Goal: Answer question/provide support

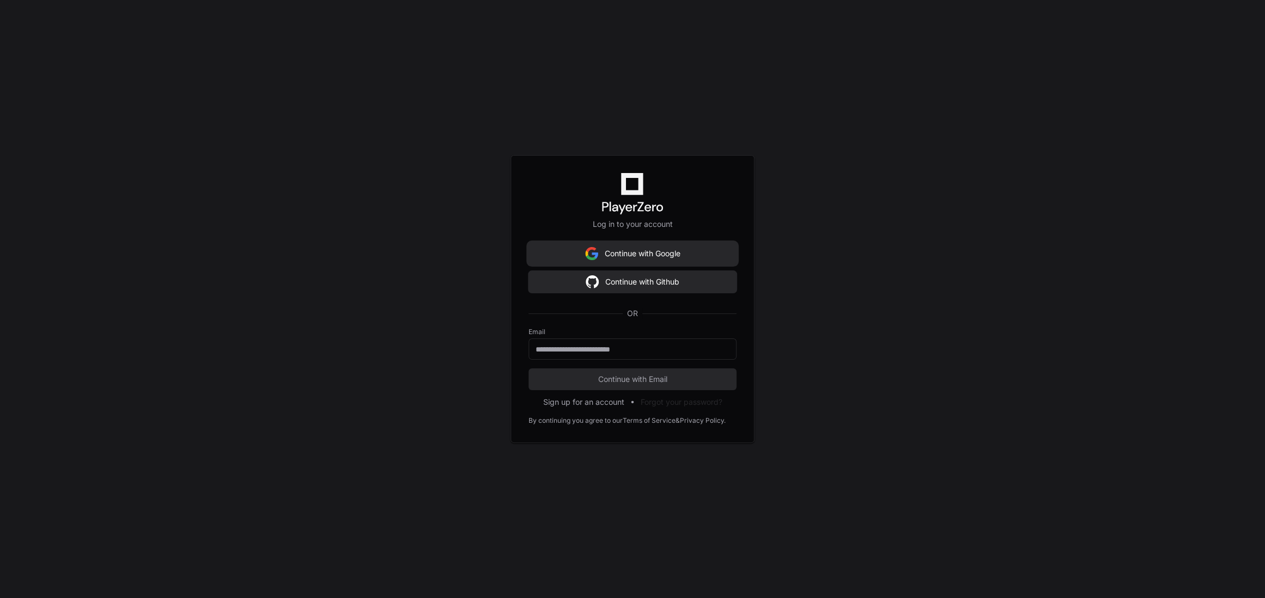
click at [635, 255] on button "Continue with Google" at bounding box center [633, 254] width 208 height 22
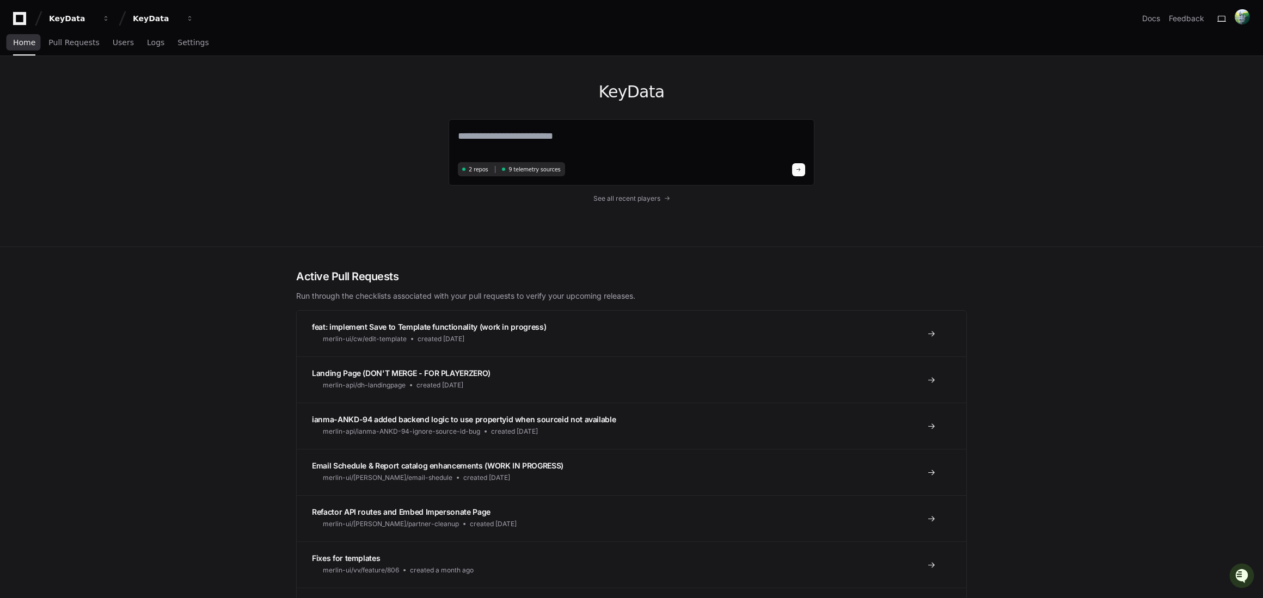
click at [22, 21] on icon at bounding box center [20, 18] width 22 height 13
click at [199, 40] on span "Settings" at bounding box center [192, 42] width 31 height 7
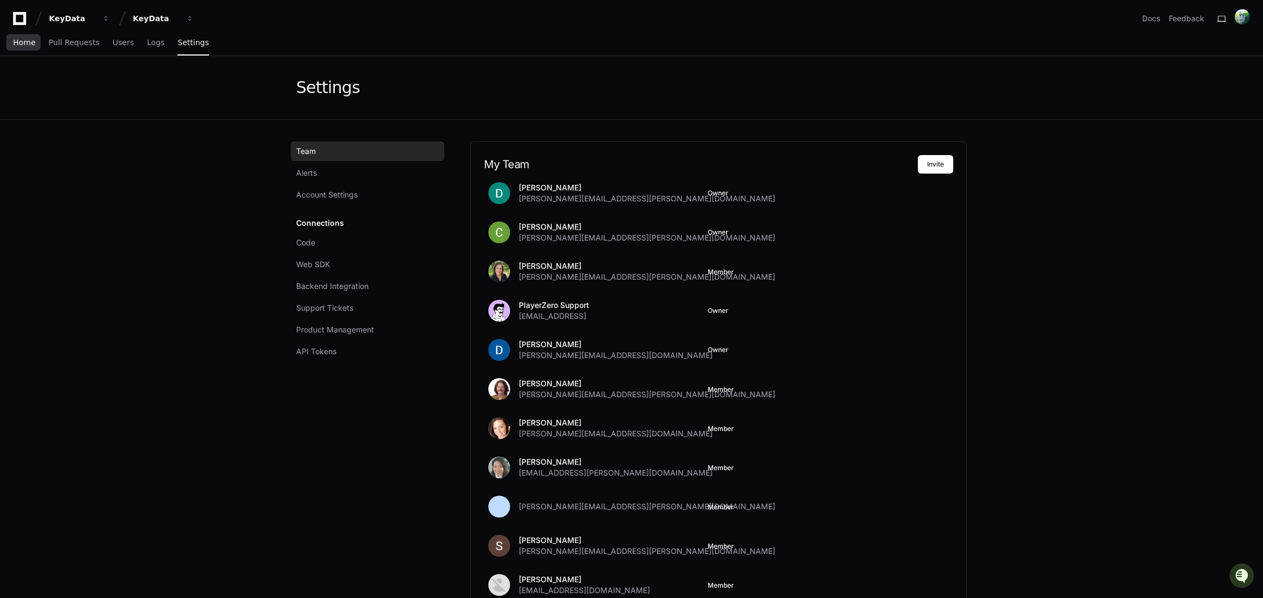
click at [26, 40] on span "Home" at bounding box center [24, 42] width 22 height 7
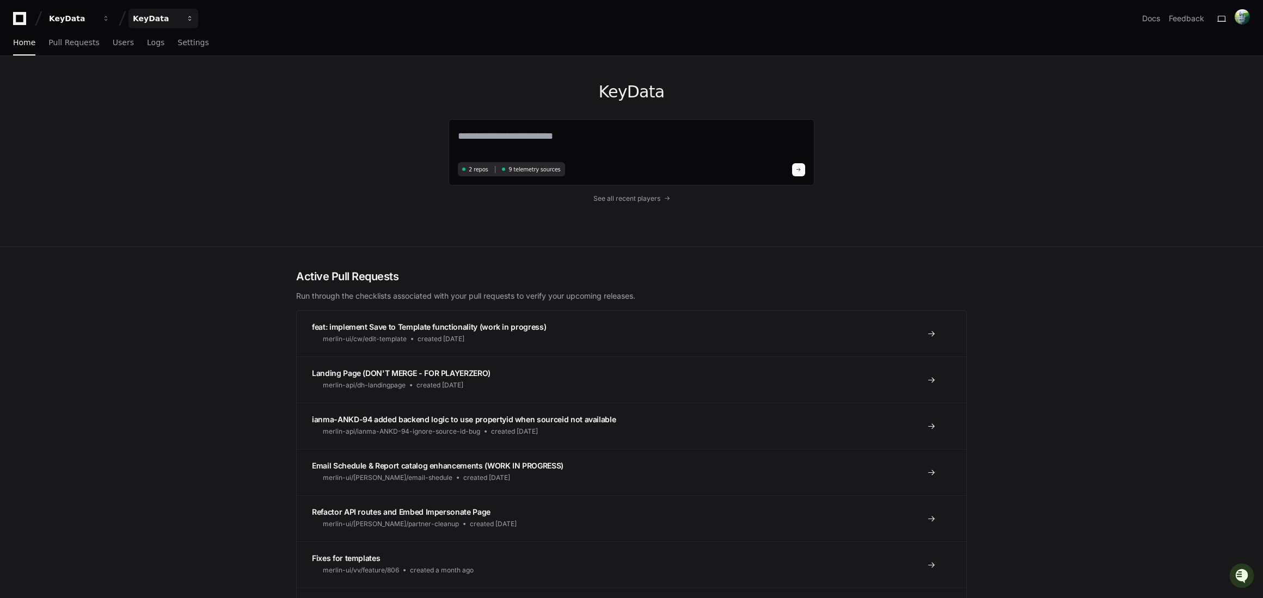
click at [170, 21] on div "KeyData" at bounding box center [156, 18] width 47 height 11
click at [565, 130] on textarea at bounding box center [631, 143] width 347 height 30
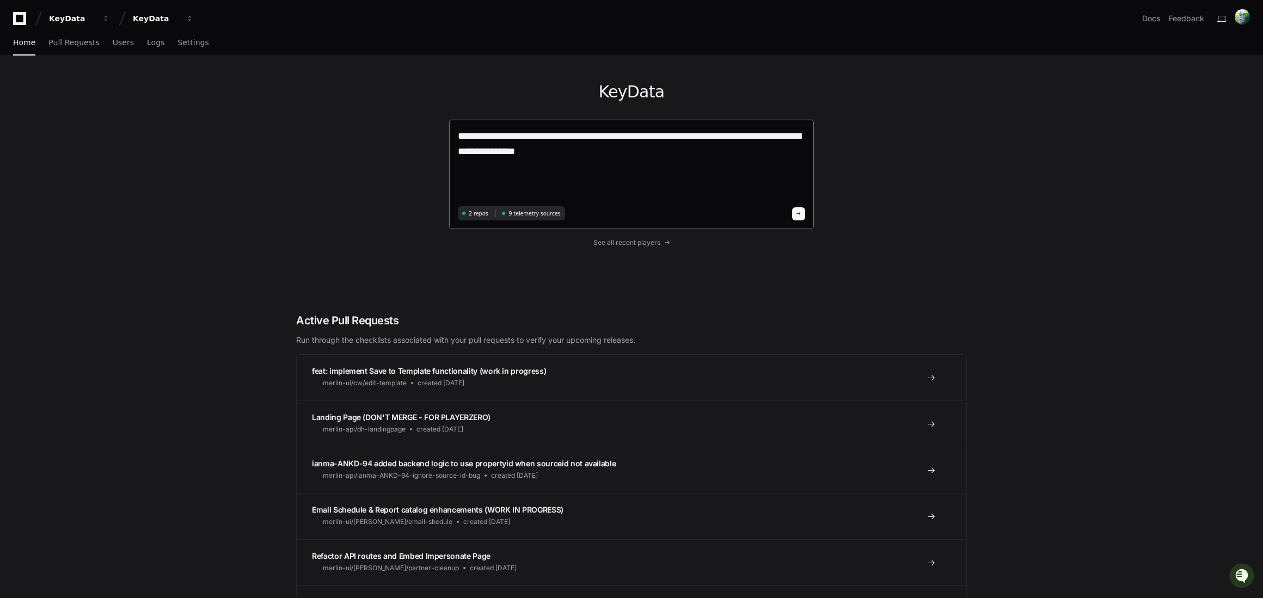
paste textarea "**********"
click at [633, 185] on textarea "**********" at bounding box center [631, 165] width 347 height 75
click at [807, 183] on div "**********" at bounding box center [632, 174] width 366 height 111
click at [804, 183] on textarea "**********" at bounding box center [631, 165] width 347 height 75
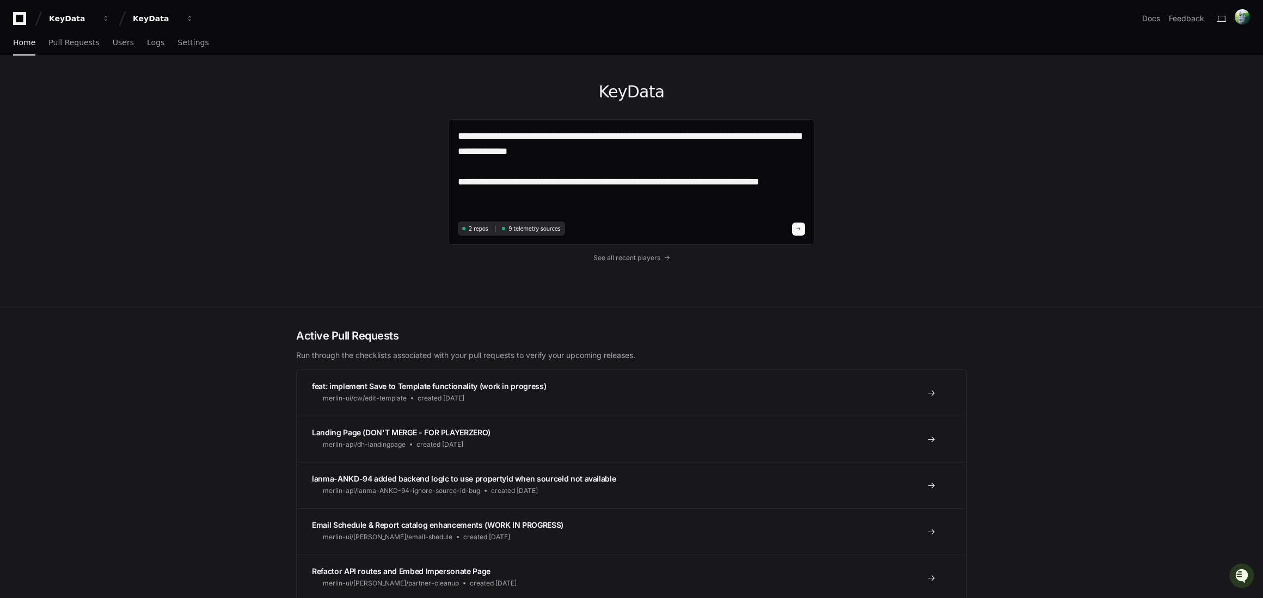
paste textarea "**********"
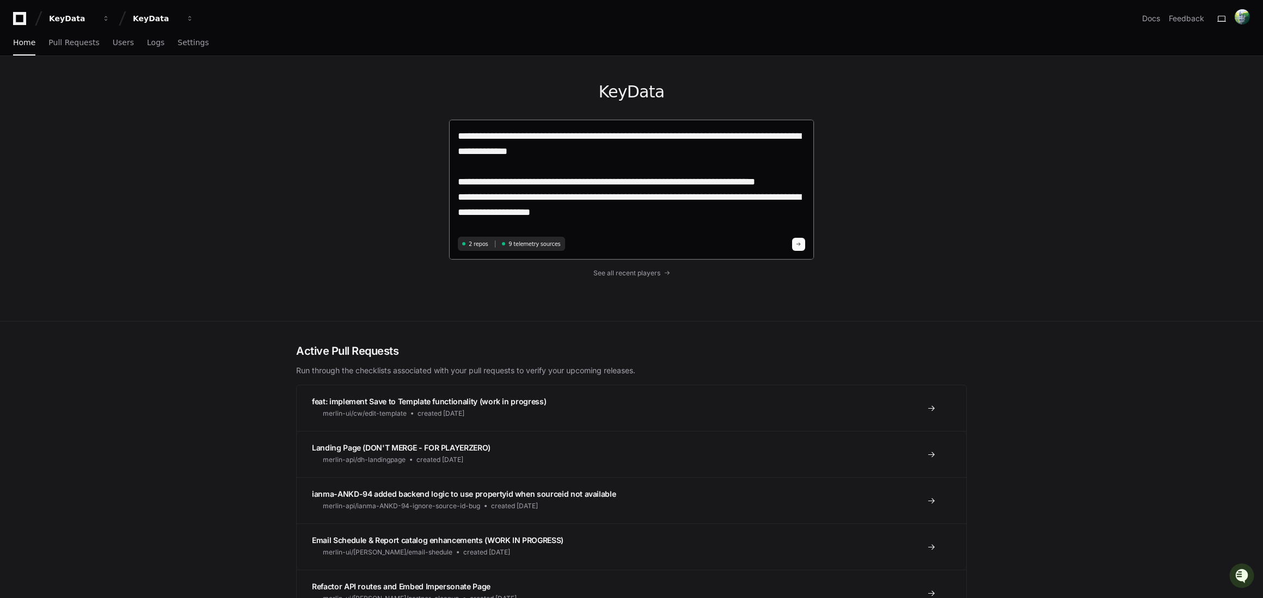
paste textarea "**********"
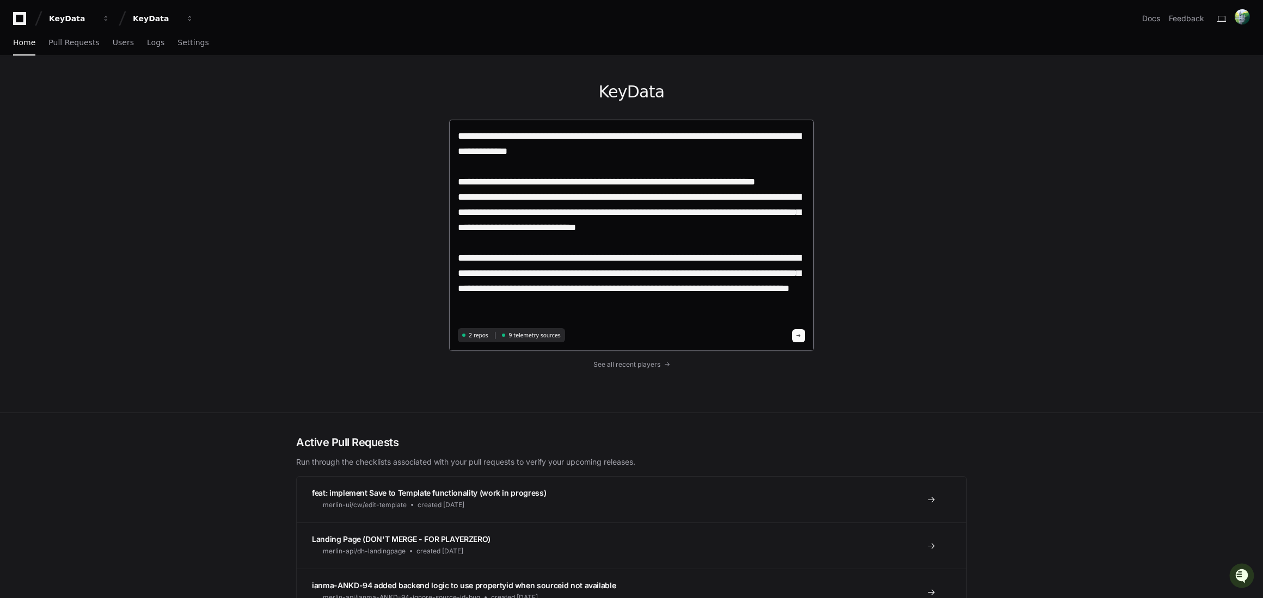
drag, startPoint x: 567, startPoint y: 303, endPoint x: 514, endPoint y: 307, distance: 52.4
click at [514, 307] on textarea "**********" at bounding box center [631, 226] width 347 height 197
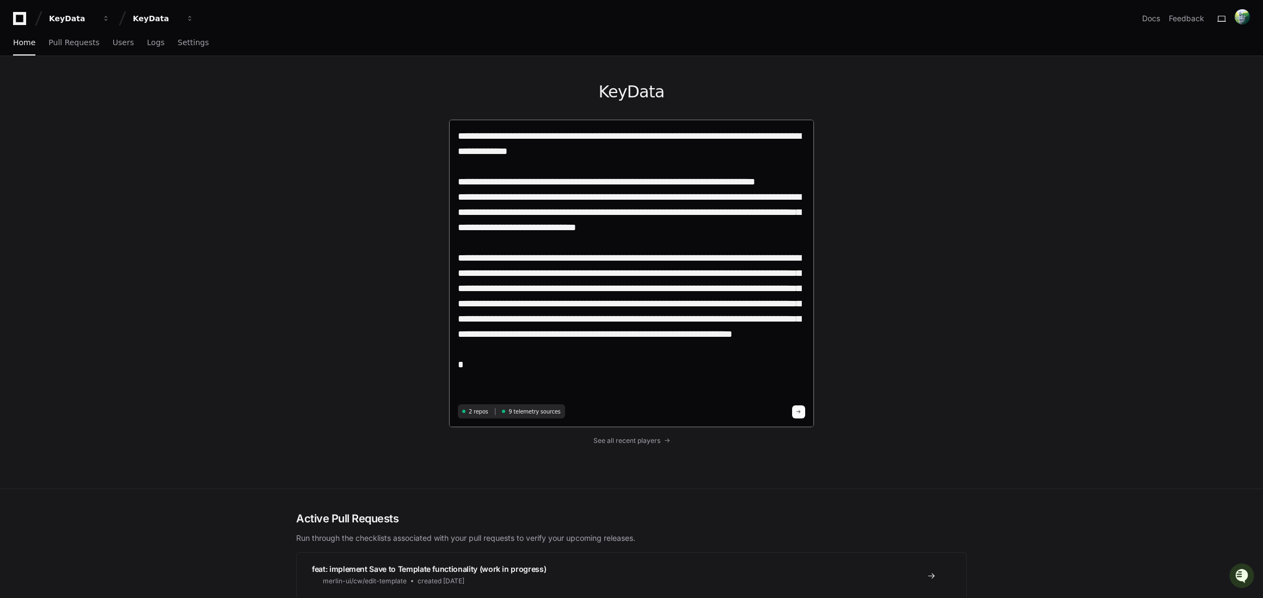
paste textarea "**********"
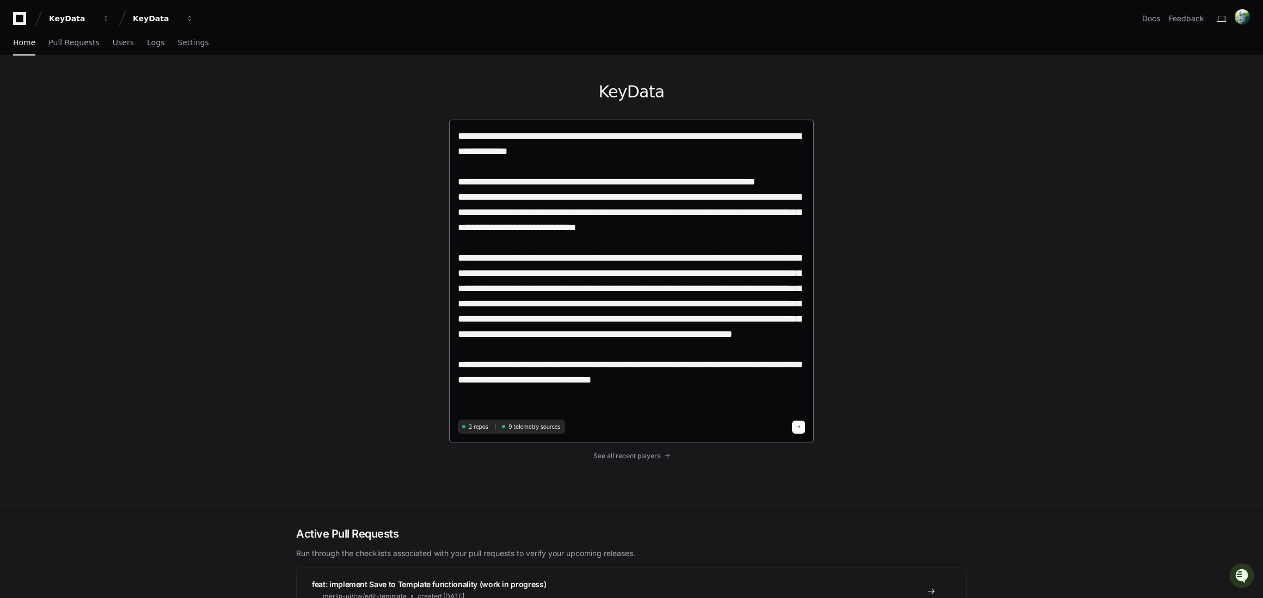
drag, startPoint x: 519, startPoint y: 381, endPoint x: 464, endPoint y: 379, distance: 55.0
click at [464, 379] on textarea at bounding box center [631, 272] width 347 height 288
drag, startPoint x: 676, startPoint y: 378, endPoint x: 603, endPoint y: 381, distance: 73.0
click at [603, 381] on textarea at bounding box center [631, 272] width 347 height 288
click at [716, 381] on textarea at bounding box center [631, 272] width 347 height 288
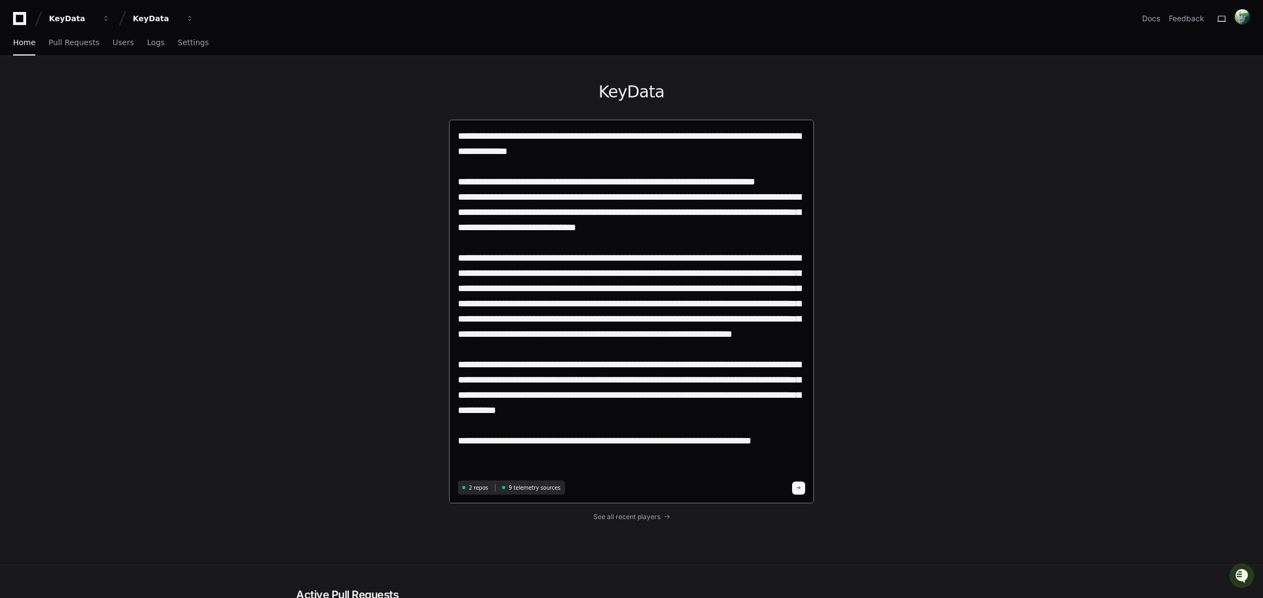
click at [763, 304] on textarea at bounding box center [631, 302] width 347 height 349
drag, startPoint x: 769, startPoint y: 456, endPoint x: 688, endPoint y: 462, distance: 81.3
click at [688, 462] on textarea at bounding box center [631, 302] width 347 height 349
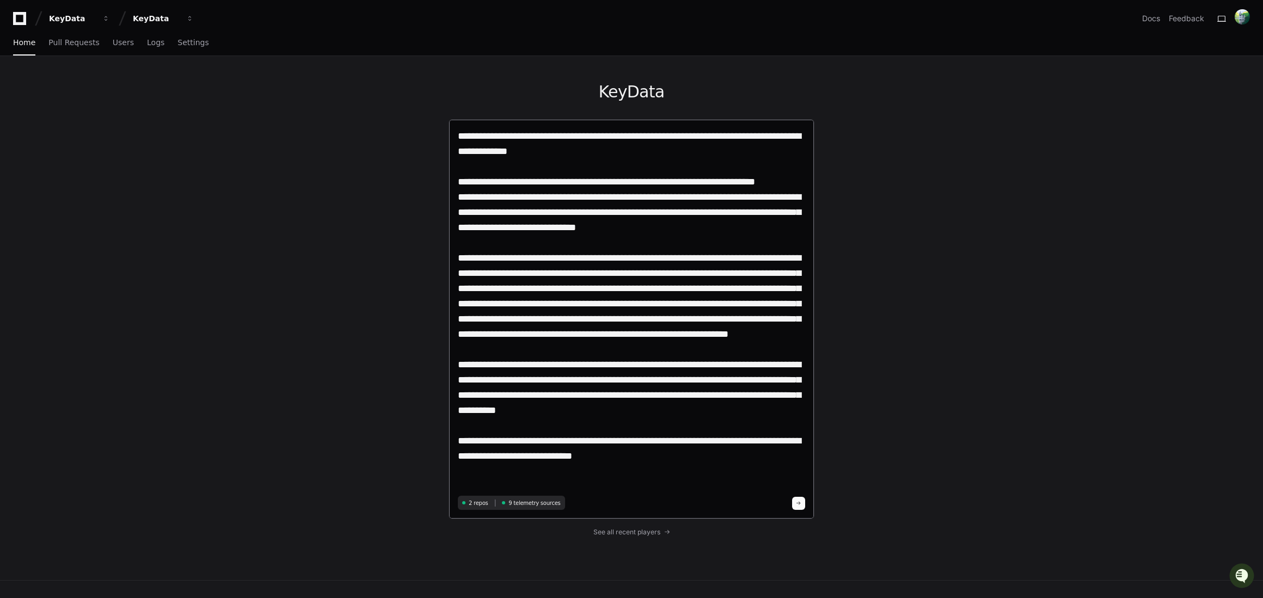
type textarea "**********"
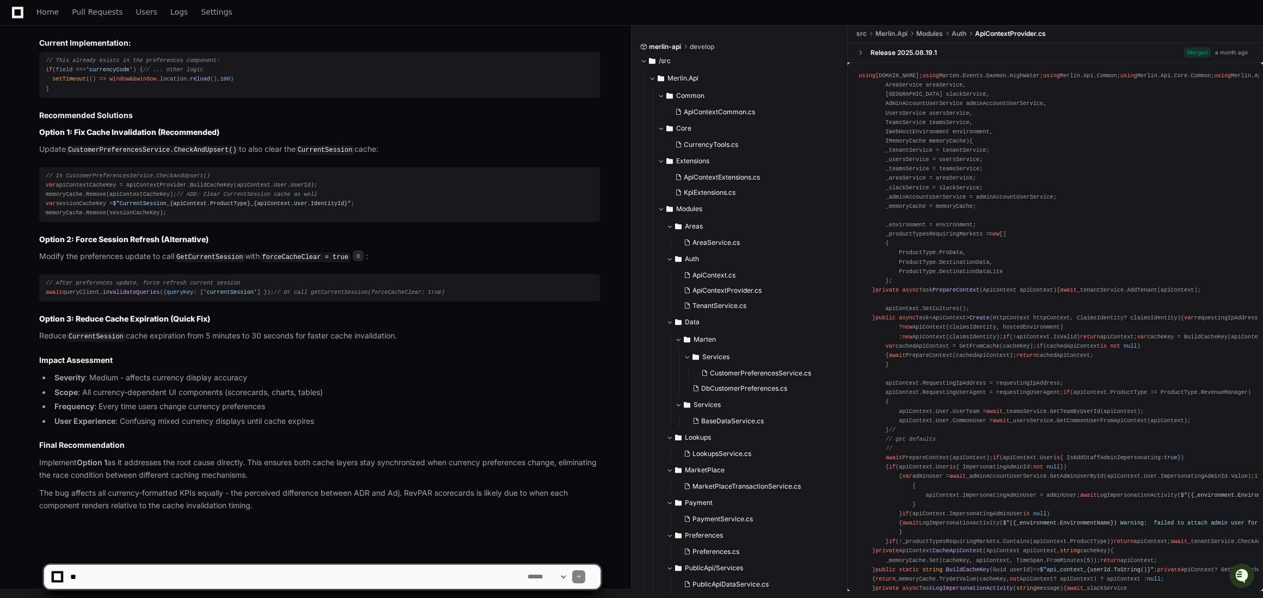
scroll to position [2198, 0]
click at [193, 584] on textarea at bounding box center [296, 577] width 457 height 24
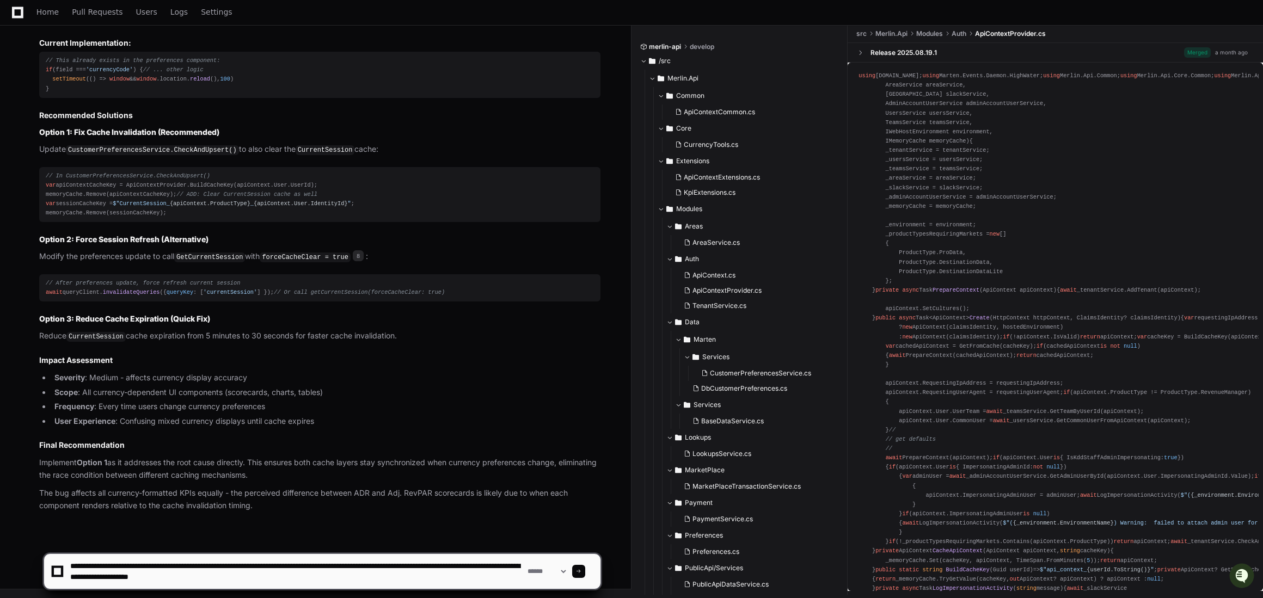
click at [163, 565] on textarea at bounding box center [296, 571] width 457 height 35
click at [320, 576] on textarea at bounding box center [296, 571] width 457 height 35
type textarea "**********"
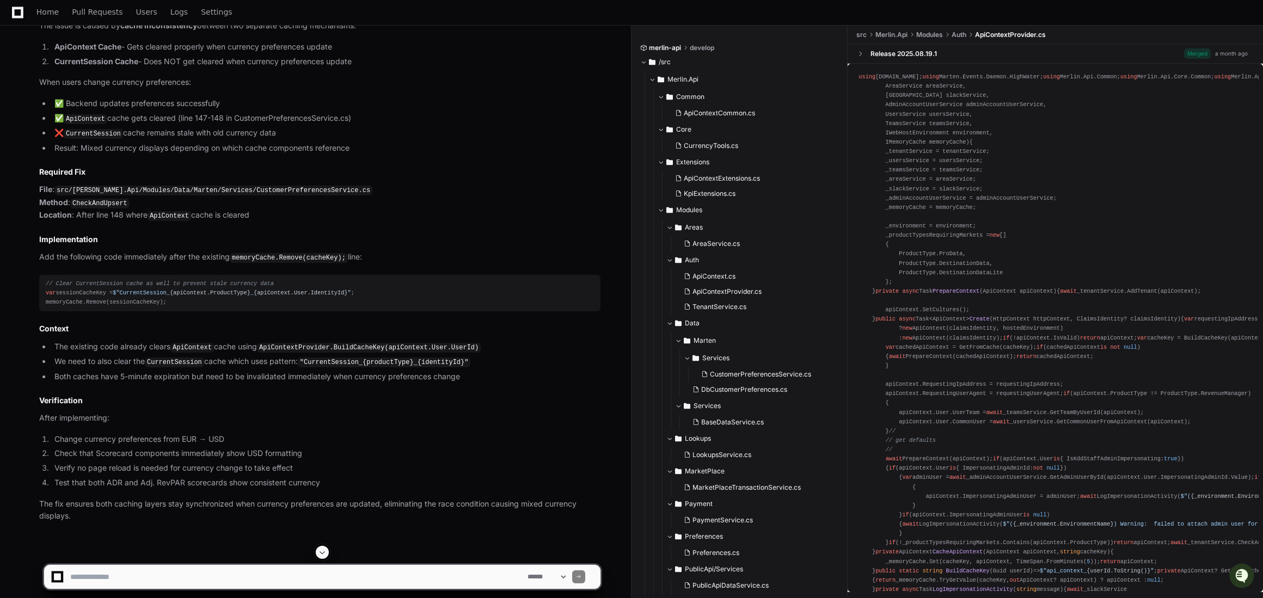
scroll to position [2967, 0]
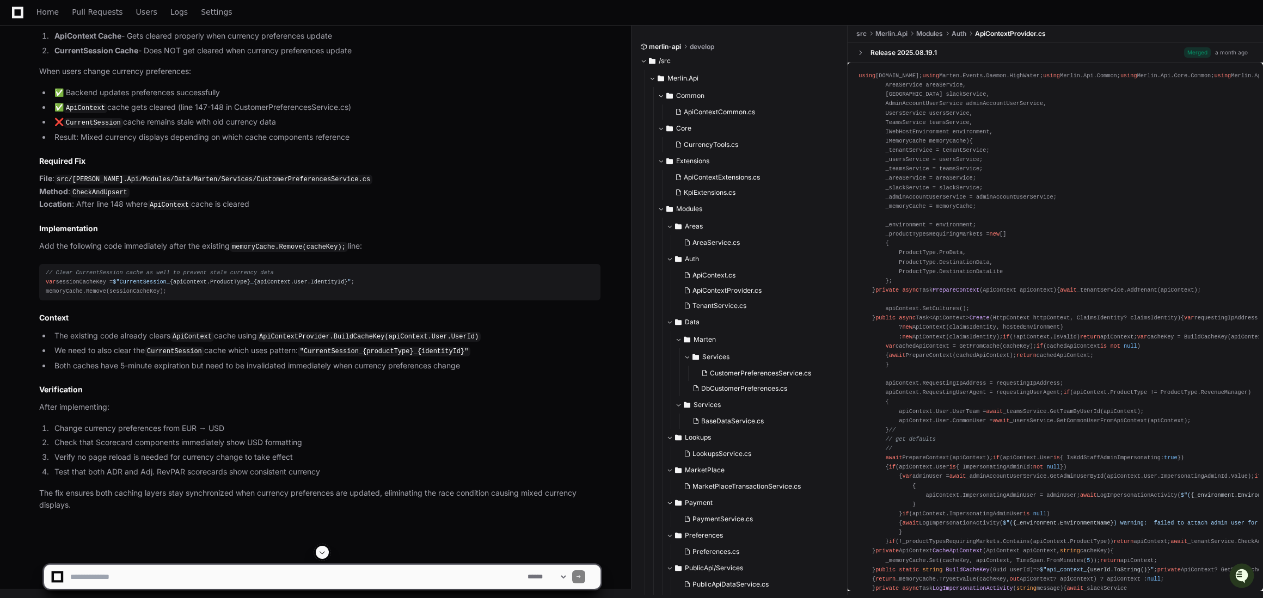
click at [243, 211] on p "File : src/Merlin.Api/Modules/Data/Marten/Services/CustomerPreferencesService.c…" at bounding box center [319, 192] width 561 height 39
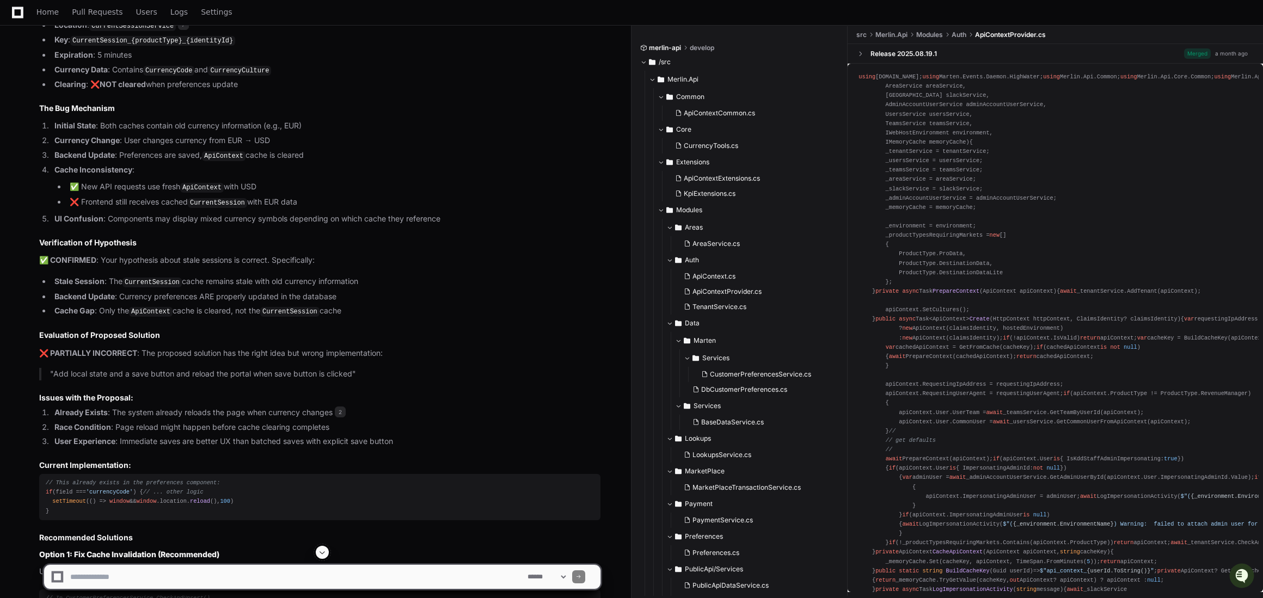
scroll to position [1748, 0]
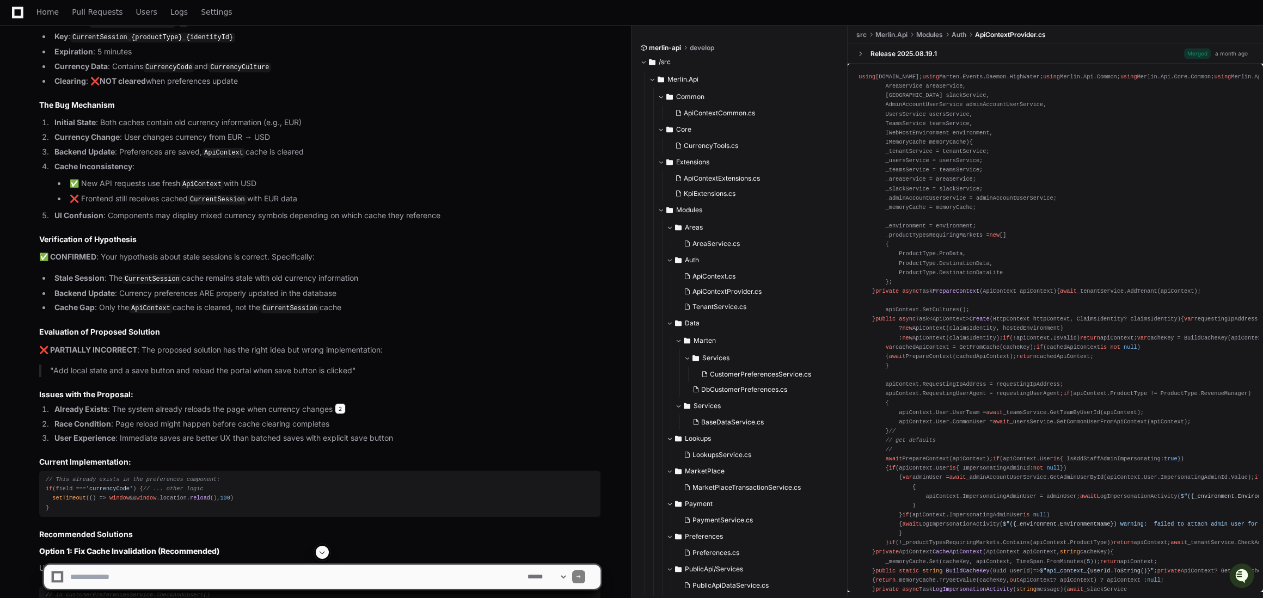
click at [342, 403] on span "2" at bounding box center [340, 408] width 11 height 11
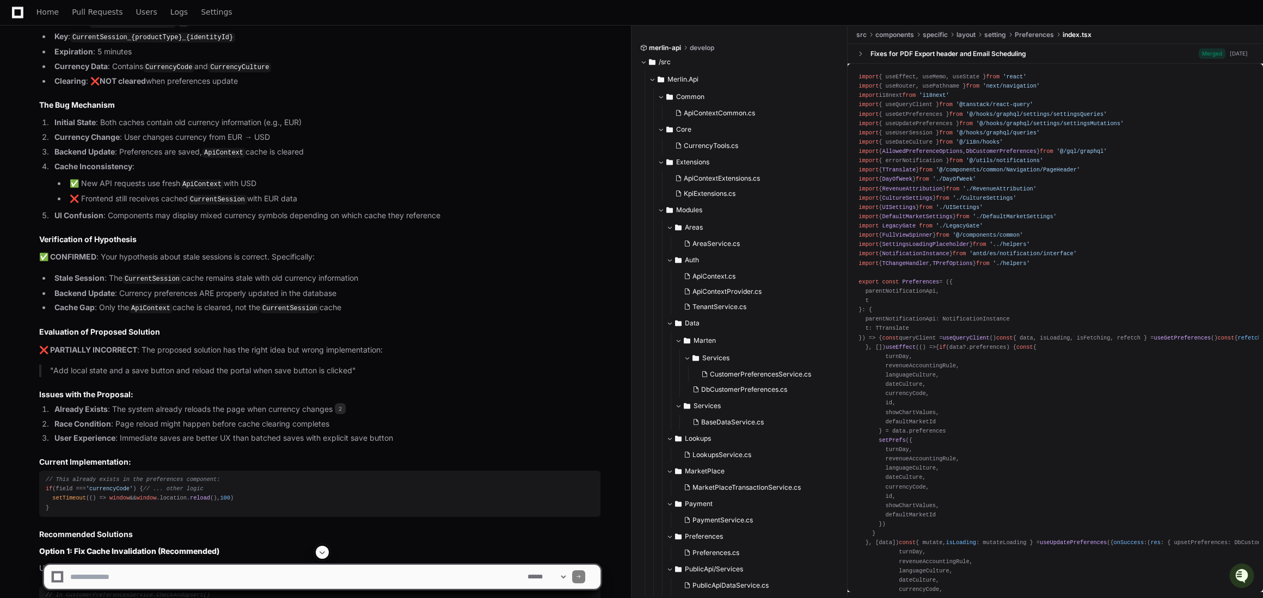
drag, startPoint x: 468, startPoint y: 210, endPoint x: 475, endPoint y: 209, distance: 7.3
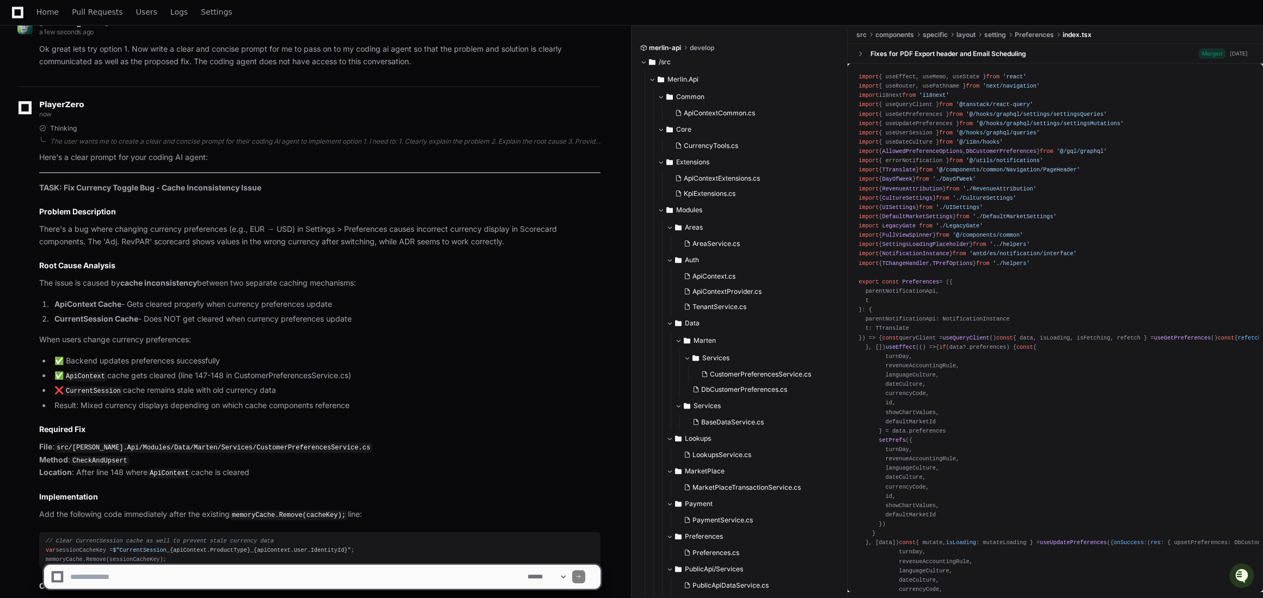
scroll to position [2989, 0]
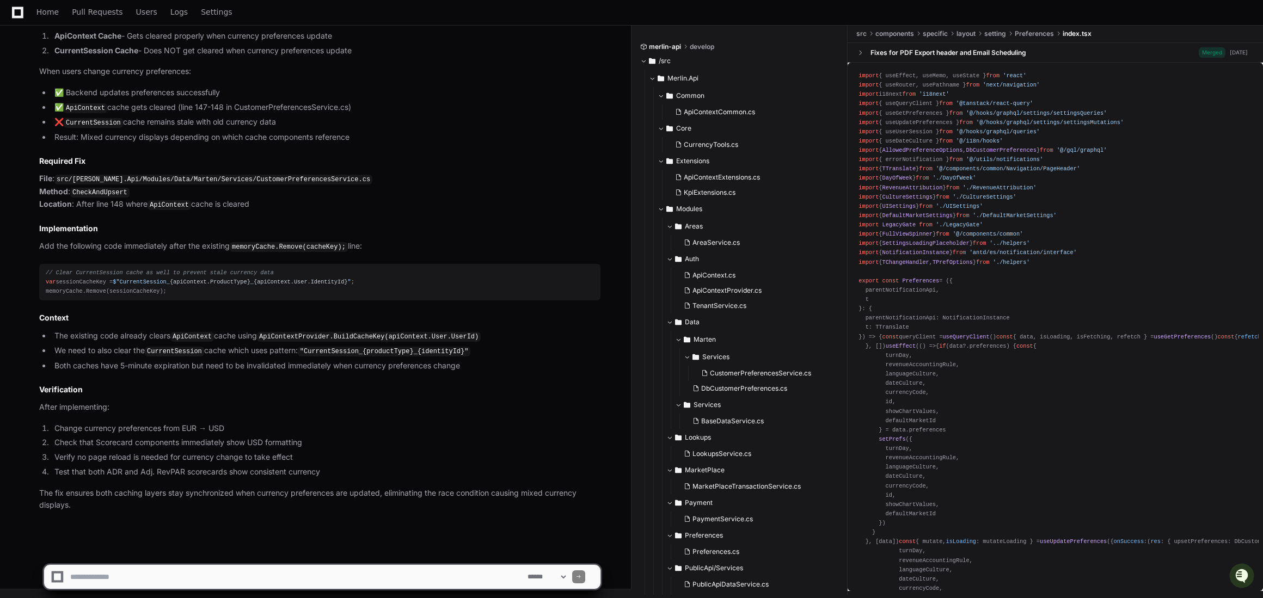
click at [276, 569] on textarea at bounding box center [296, 577] width 457 height 24
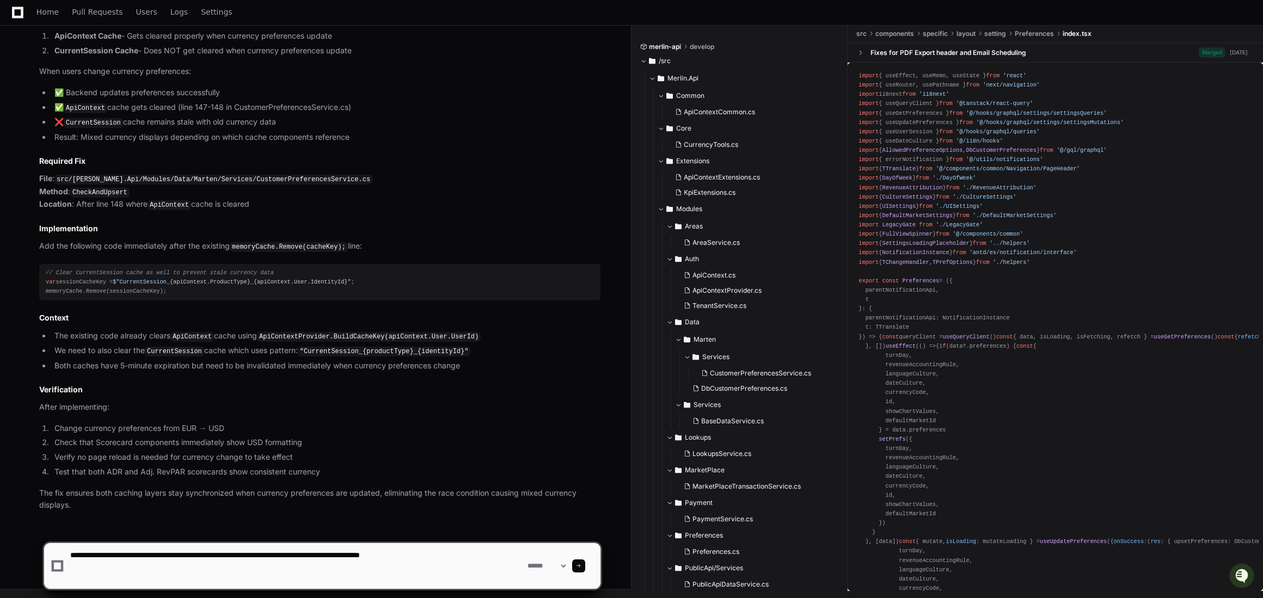
paste textarea "**********"
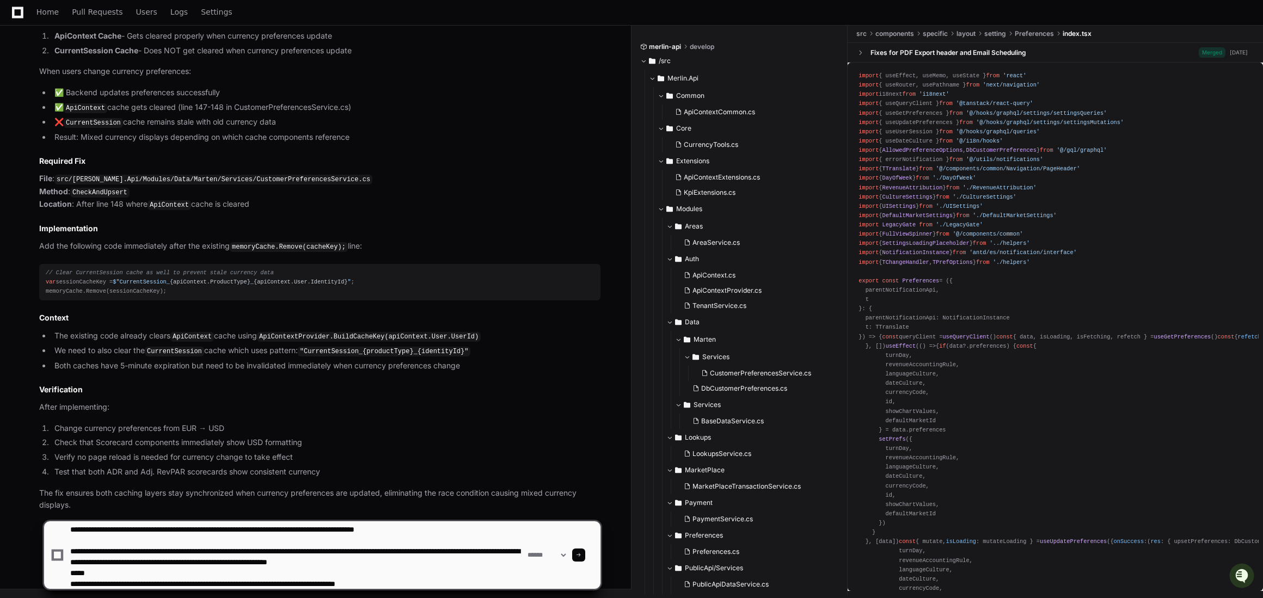
click at [71, 553] on textarea at bounding box center [296, 556] width 457 height 68
click at [89, 572] on textarea at bounding box center [296, 556] width 457 height 68
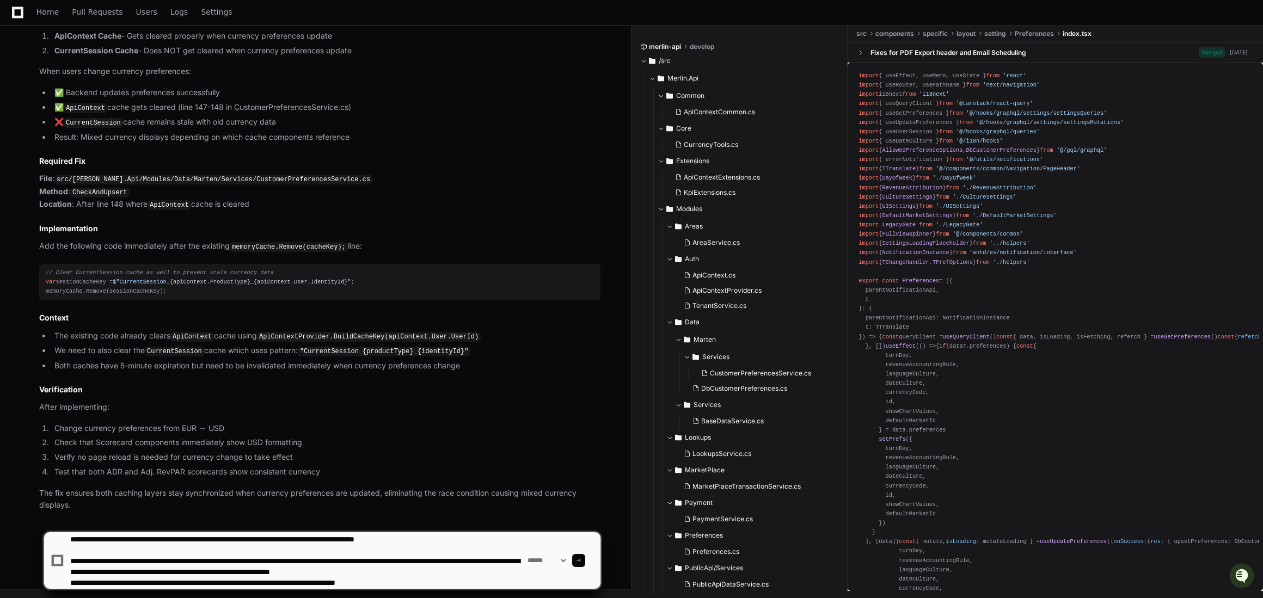
scroll to position [11, 0]
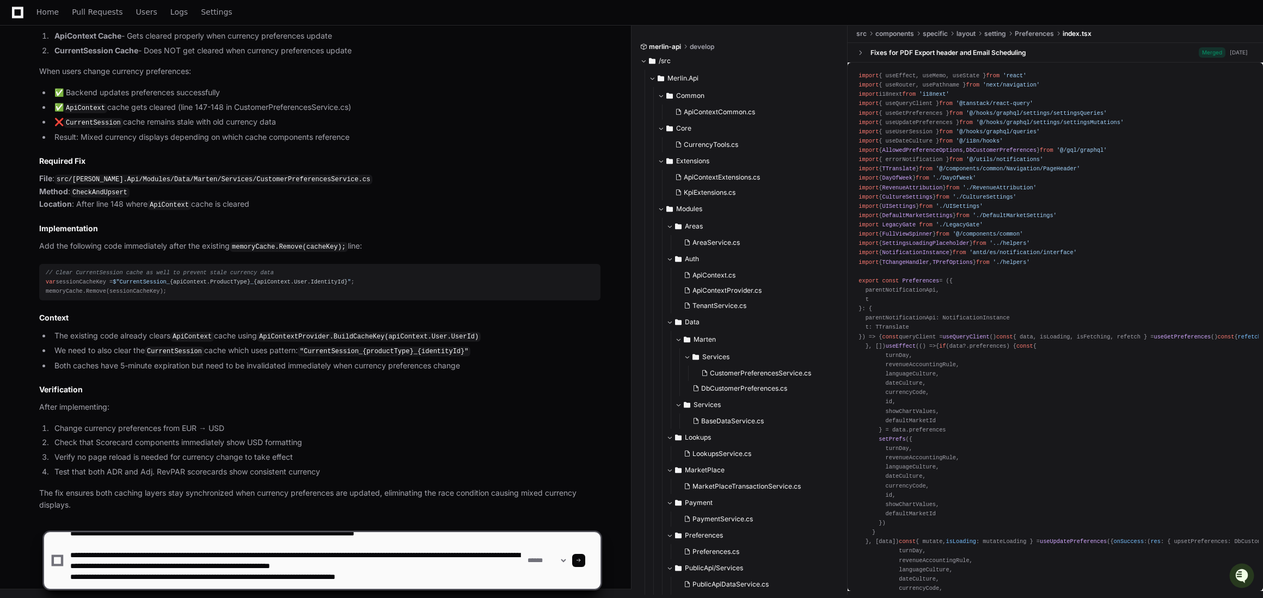
click at [448, 579] on textarea at bounding box center [296, 560] width 457 height 57
drag, startPoint x: 353, startPoint y: 555, endPoint x: 338, endPoint y: 556, distance: 15.8
click at [338, 556] on textarea at bounding box center [296, 560] width 457 height 57
click at [192, 567] on textarea at bounding box center [296, 560] width 457 height 57
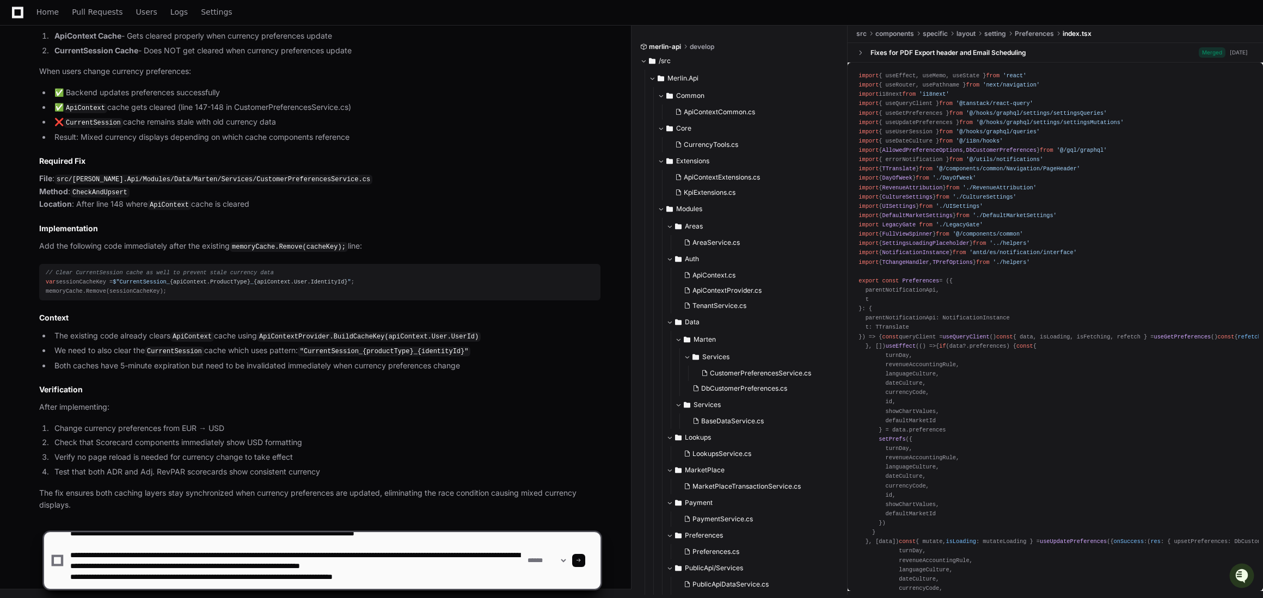
click at [203, 565] on textarea at bounding box center [296, 560] width 457 height 57
click at [71, 578] on textarea at bounding box center [296, 560] width 457 height 57
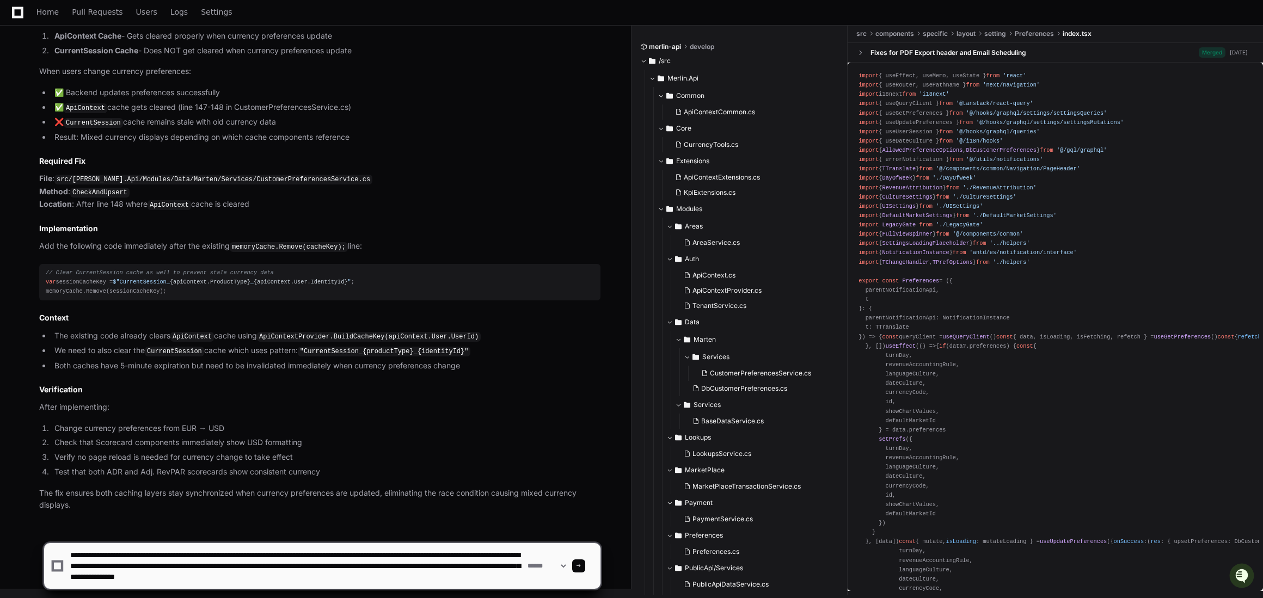
click at [496, 577] on textarea at bounding box center [296, 566] width 457 height 46
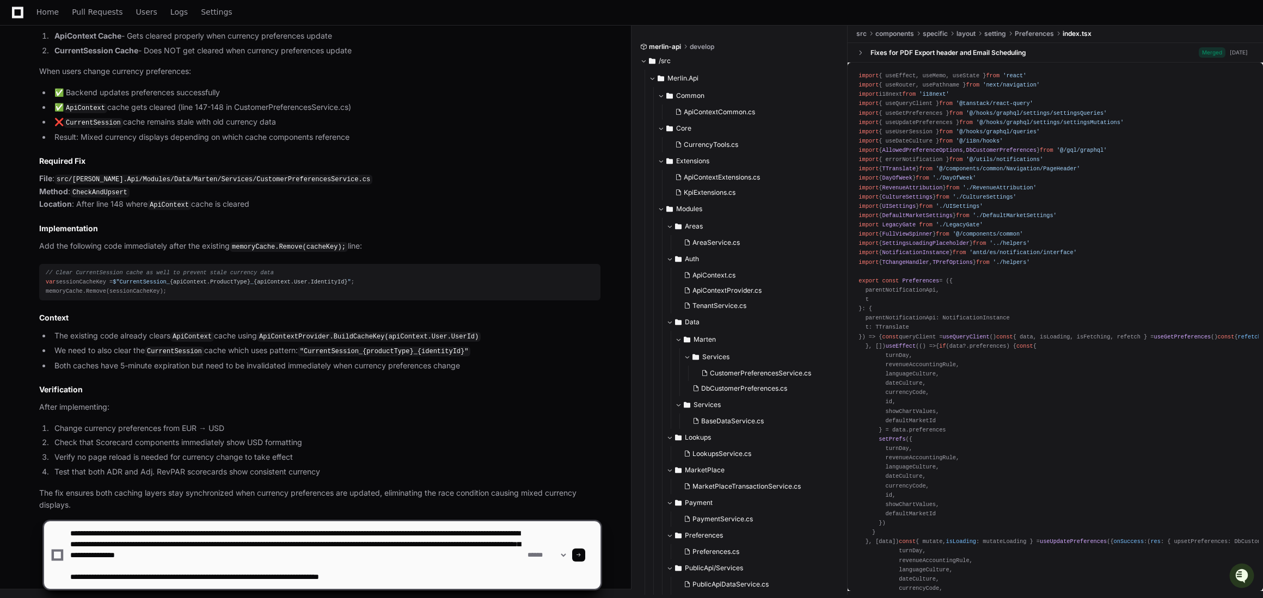
click at [402, 556] on textarea at bounding box center [296, 556] width 457 height 68
click at [417, 573] on textarea at bounding box center [296, 556] width 457 height 68
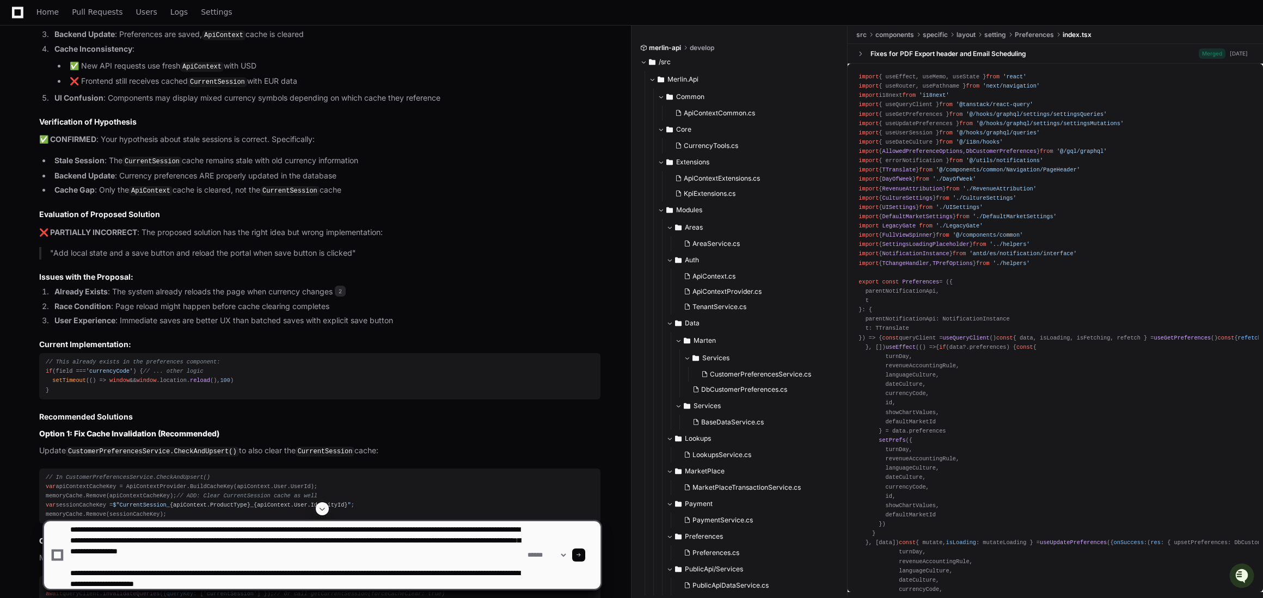
scroll to position [33, 0]
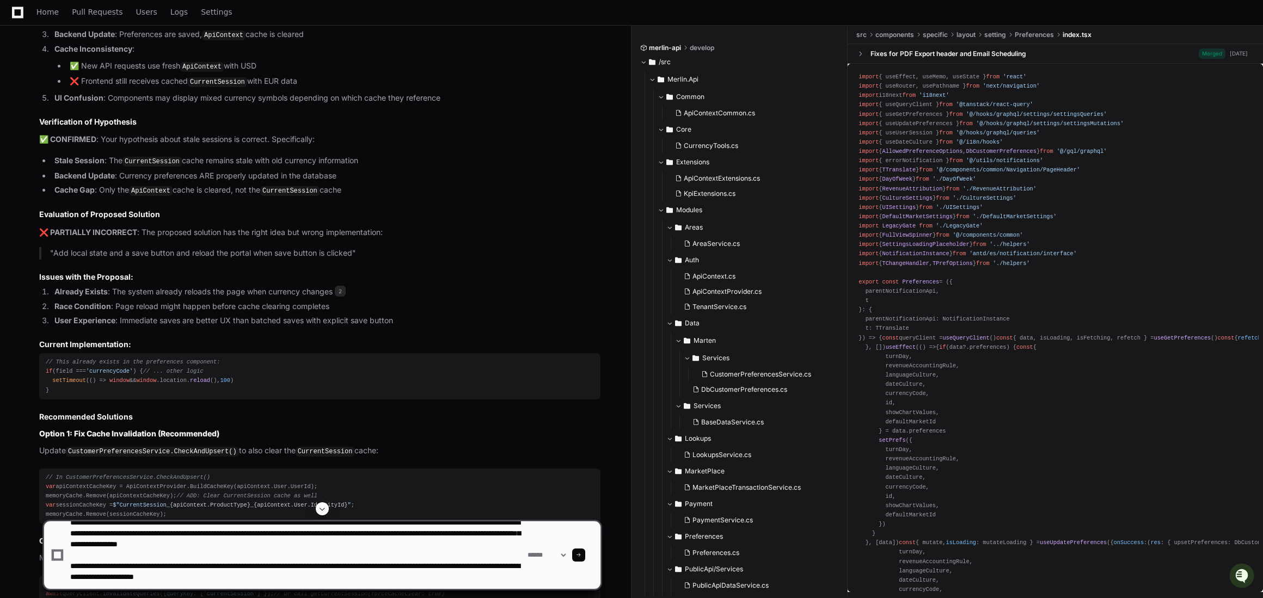
drag, startPoint x: 284, startPoint y: 582, endPoint x: 69, endPoint y: 565, distance: 216.3
click at [69, 565] on textarea at bounding box center [296, 556] width 457 height 68
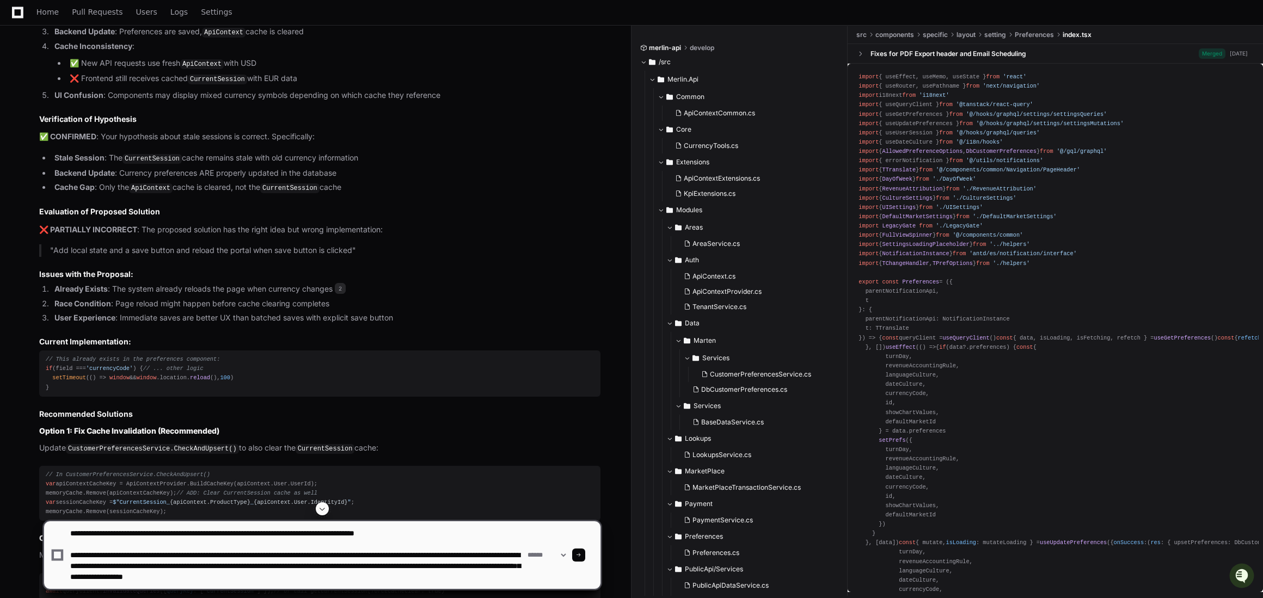
scroll to position [1869, 0]
click at [100, 571] on textarea at bounding box center [296, 556] width 457 height 68
click at [100, 579] on textarea at bounding box center [296, 556] width 457 height 68
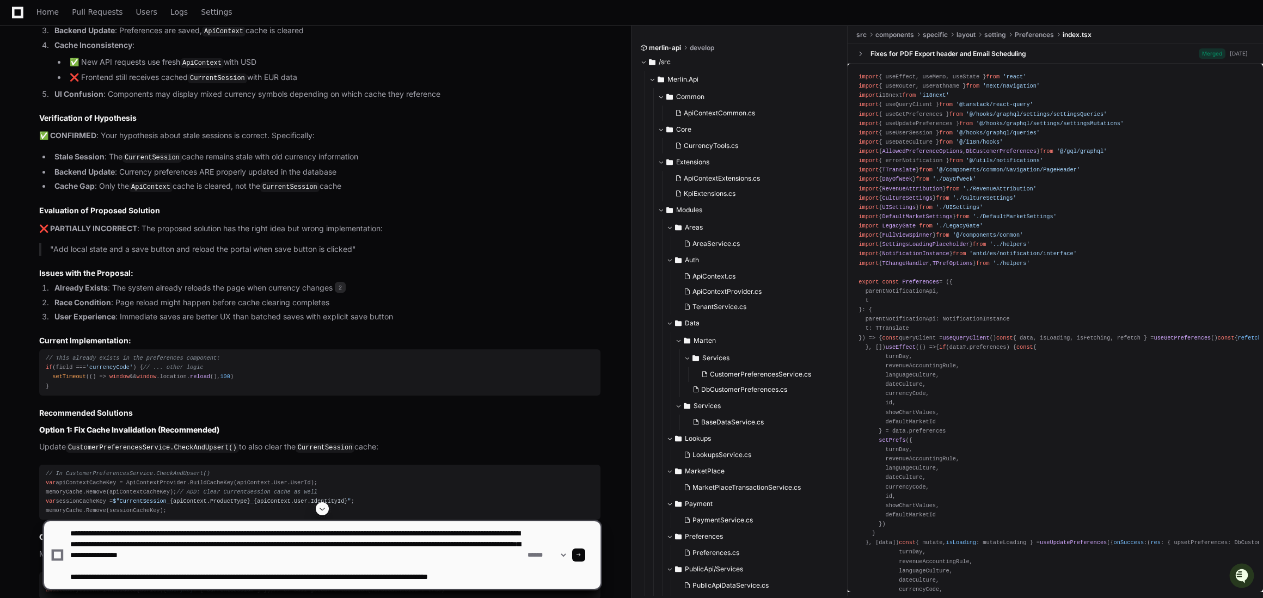
scroll to position [26, 0]
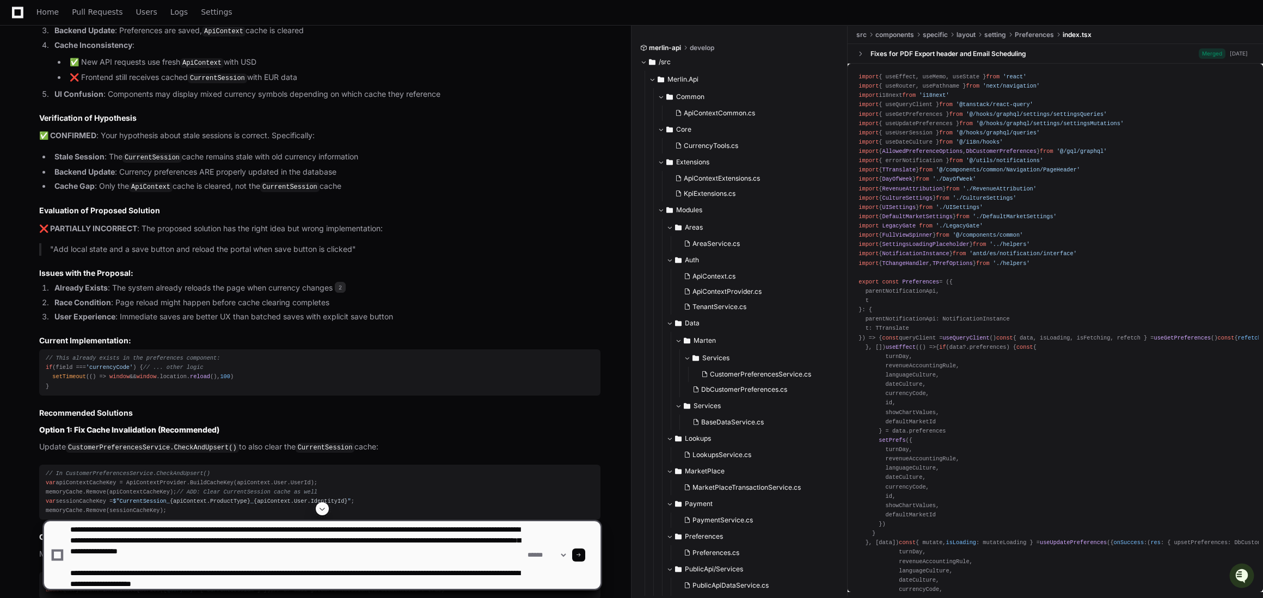
type textarea "**********"
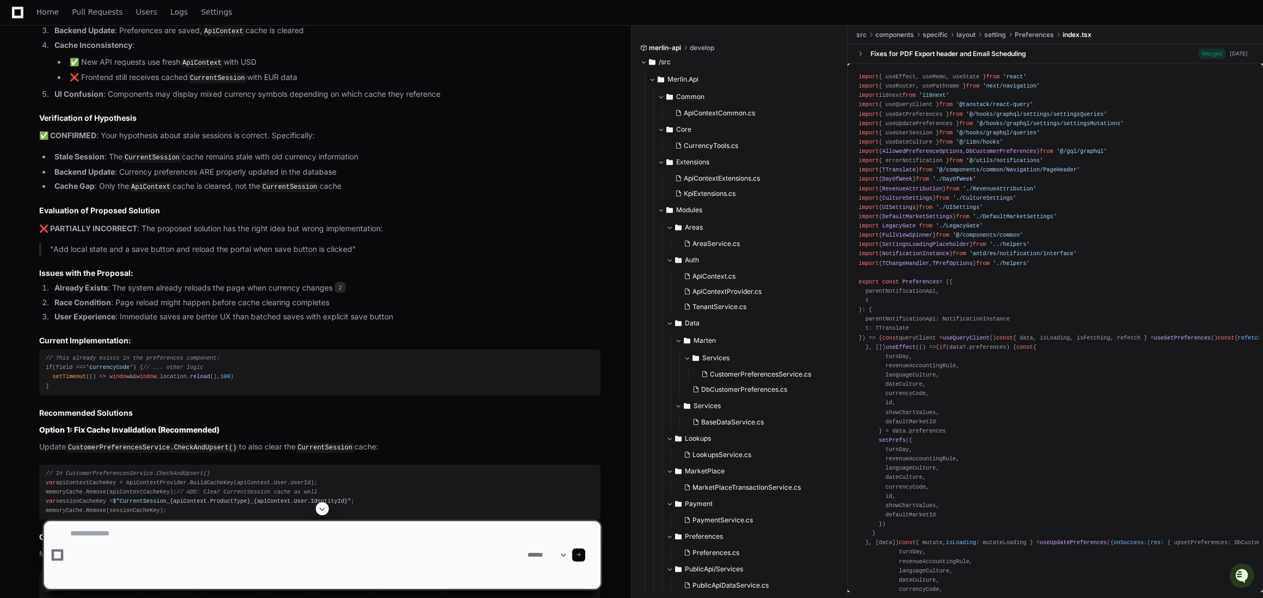
scroll to position [0, 0]
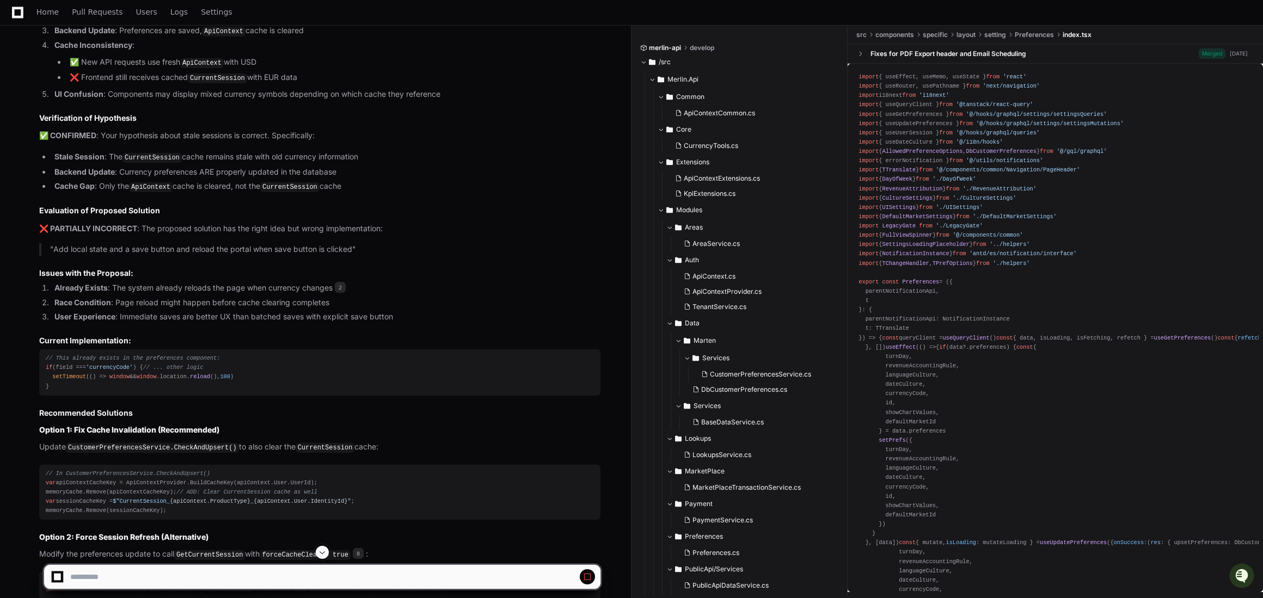
click at [321, 552] on span at bounding box center [322, 552] width 9 height 9
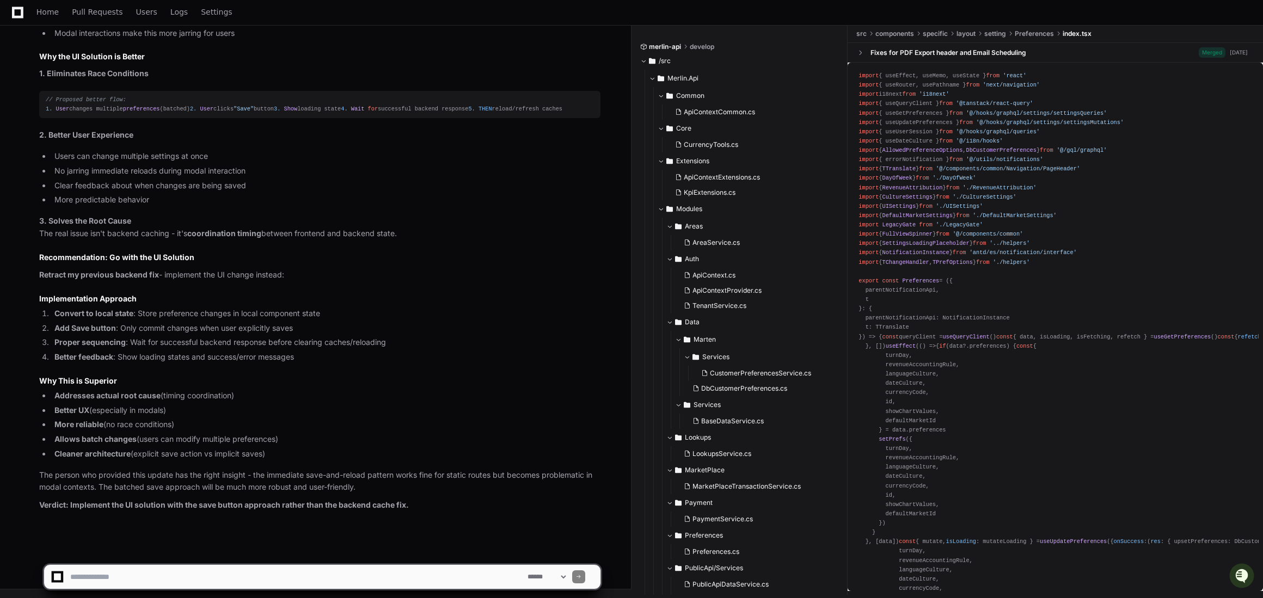
scroll to position [4025, 0]
click at [157, 581] on textarea at bounding box center [296, 577] width 457 height 24
click at [497, 578] on textarea at bounding box center [296, 577] width 457 height 24
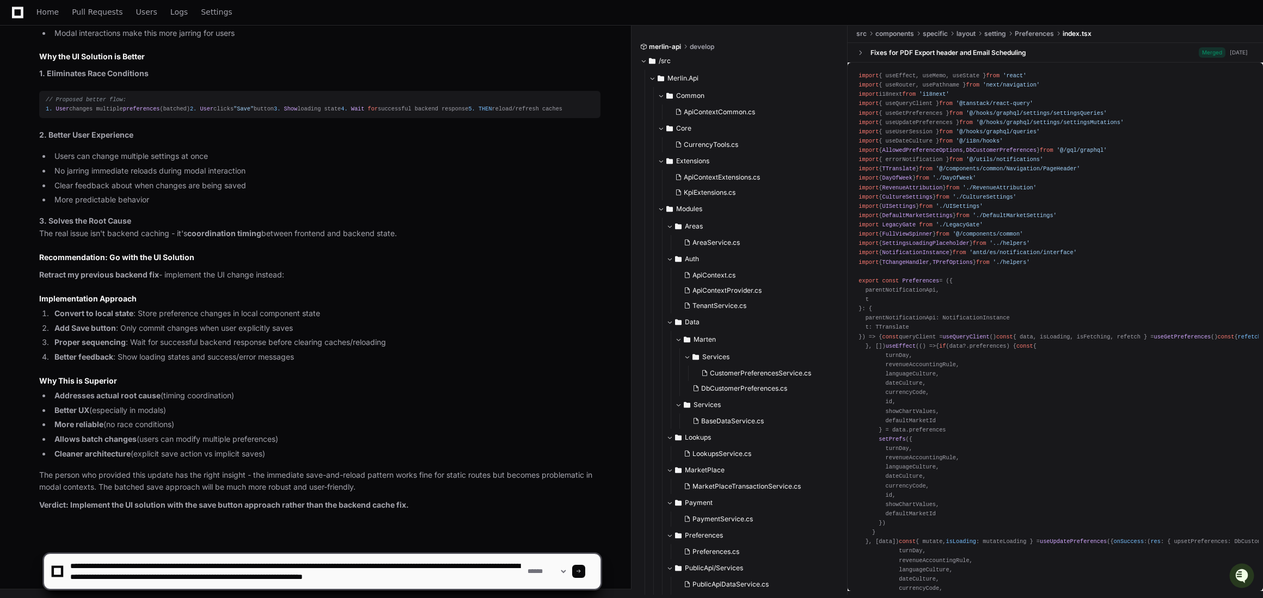
scroll to position [4, 0]
type textarea "**********"
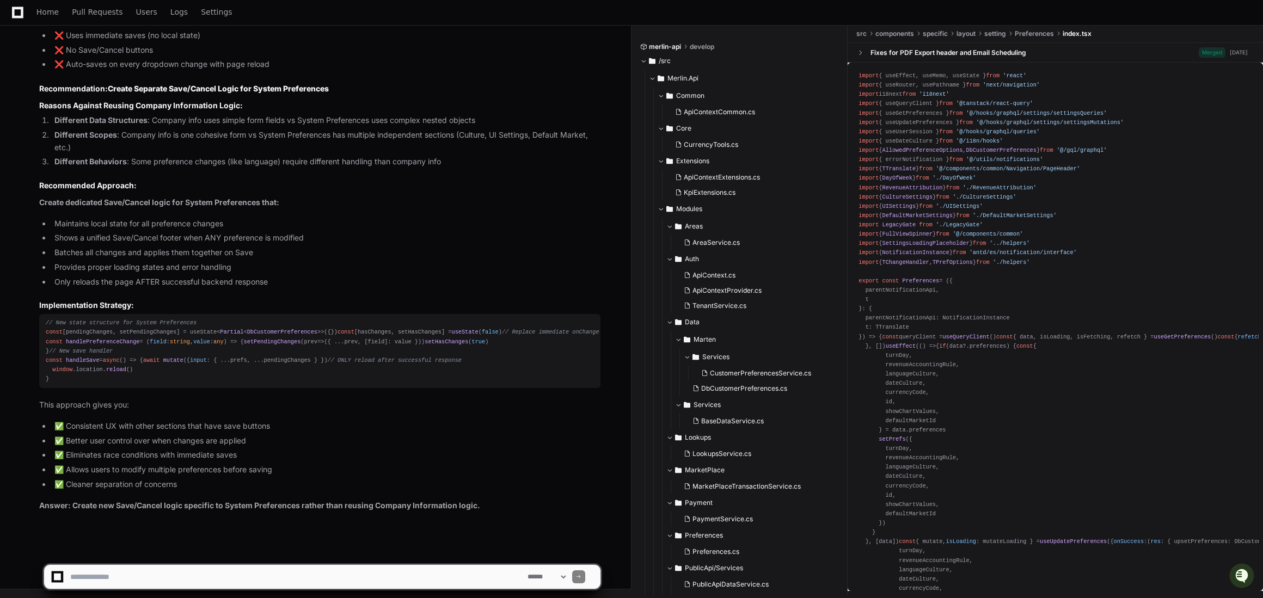
scroll to position [4974, 0]
click at [201, 573] on textarea at bounding box center [296, 577] width 457 height 24
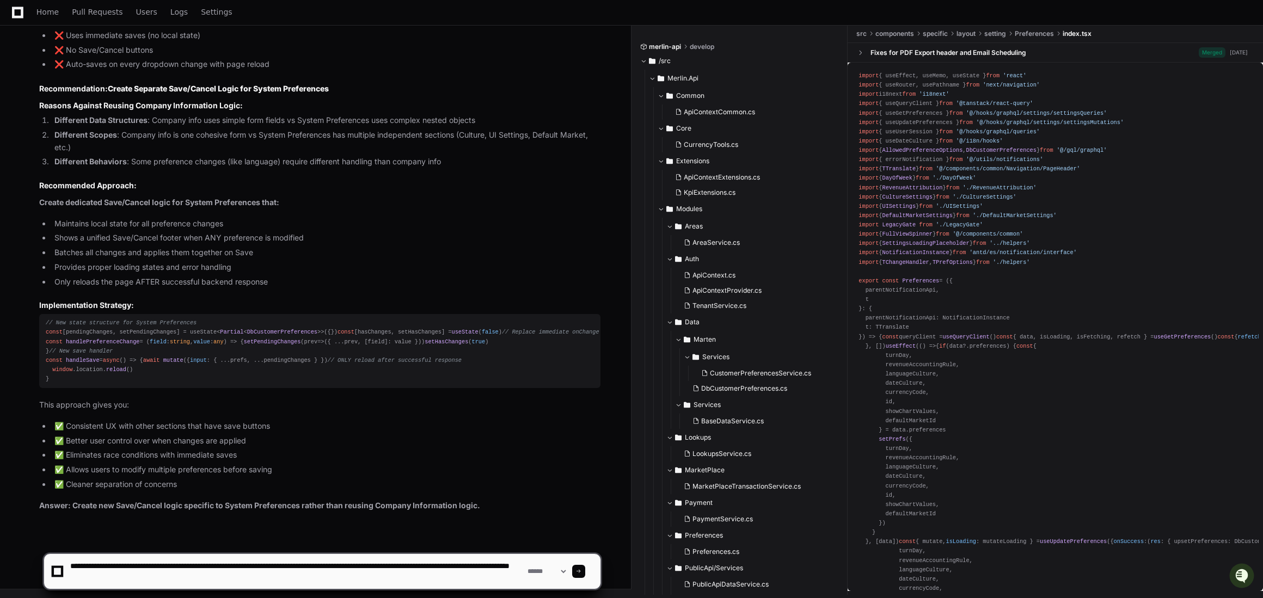
type textarea "**********"
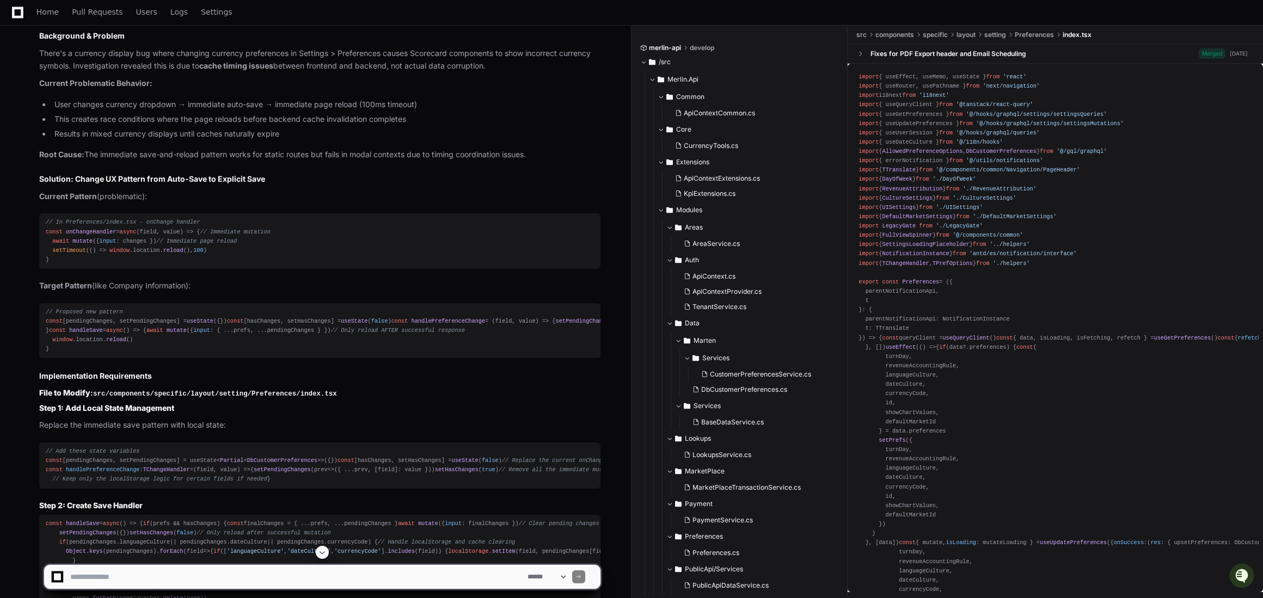
scroll to position [5489, 0]
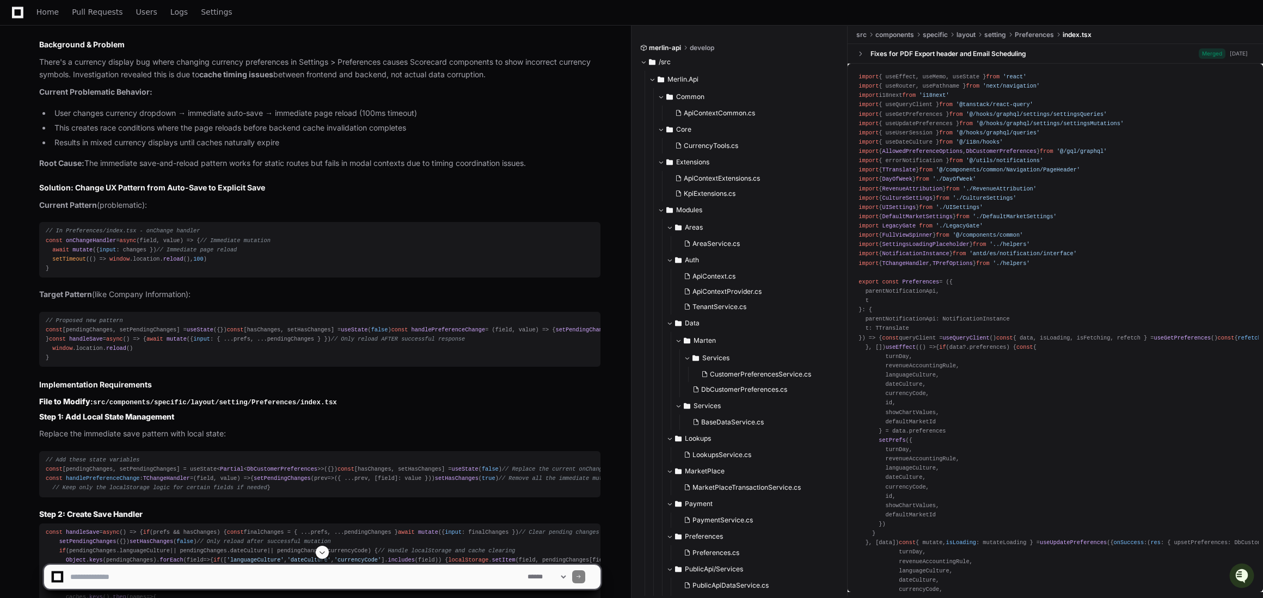
click at [166, 99] on p "Current Problematic Behavior:" at bounding box center [319, 92] width 561 height 13
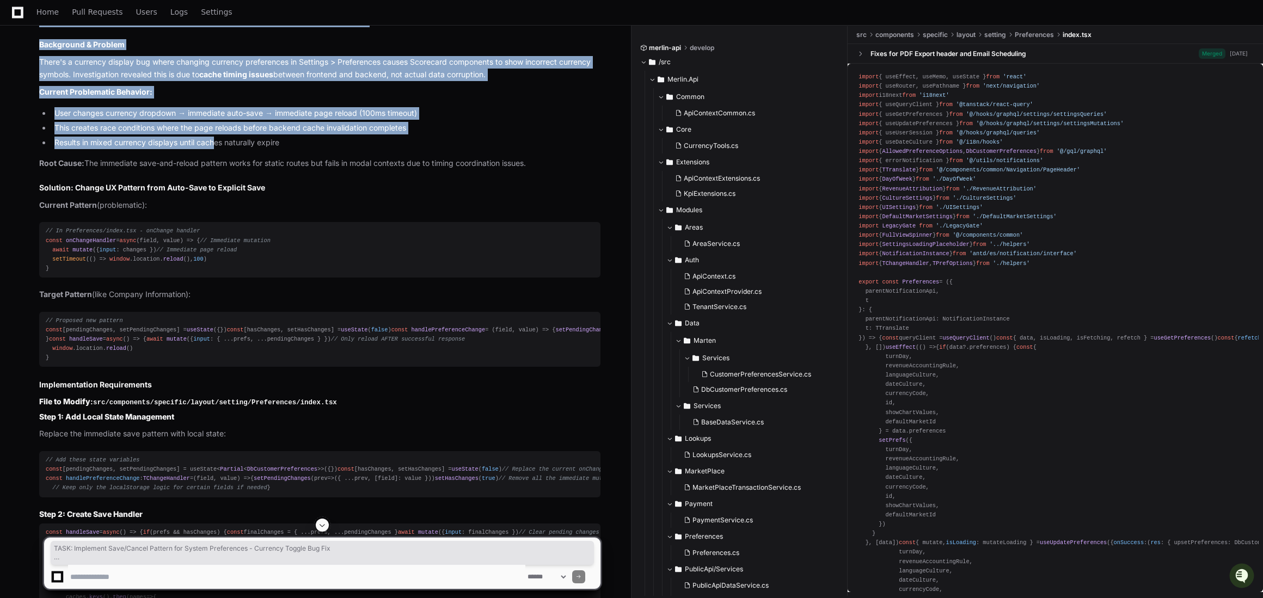
drag, startPoint x: 39, startPoint y: 197, endPoint x: 218, endPoint y: 316, distance: 214.7
click at [218, 149] on li "Results in mixed currency displays until caches naturally expire" at bounding box center [325, 143] width 549 height 13
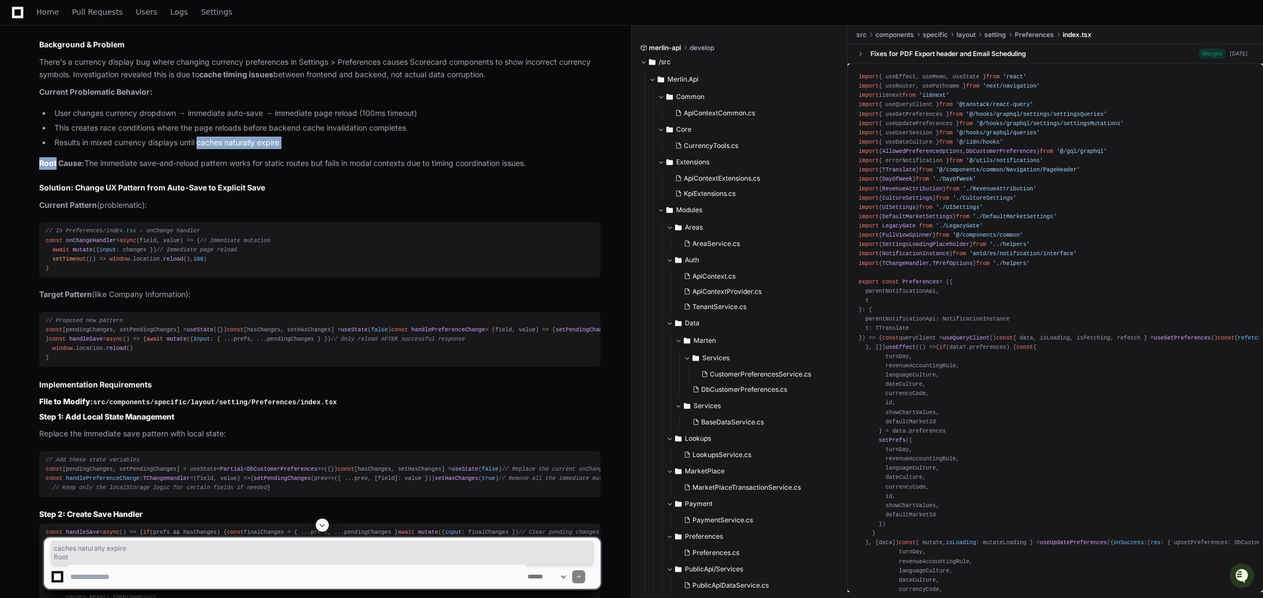
drag, startPoint x: 218, startPoint y: 316, endPoint x: 242, endPoint y: 334, distance: 30.1
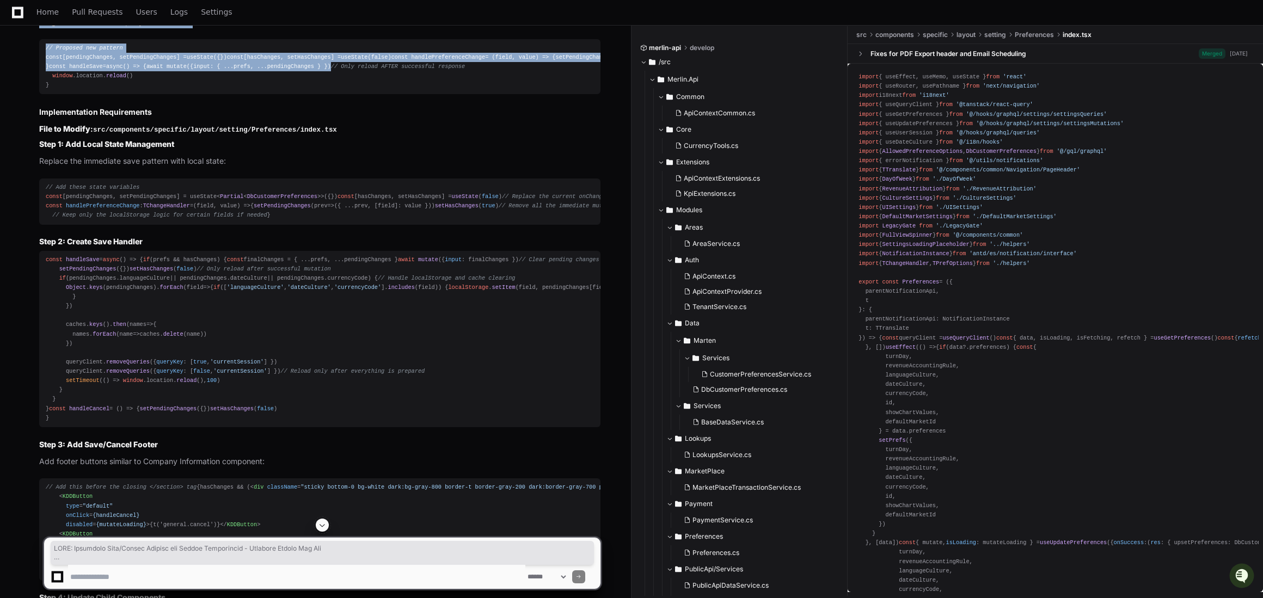
scroll to position [5823, 0]
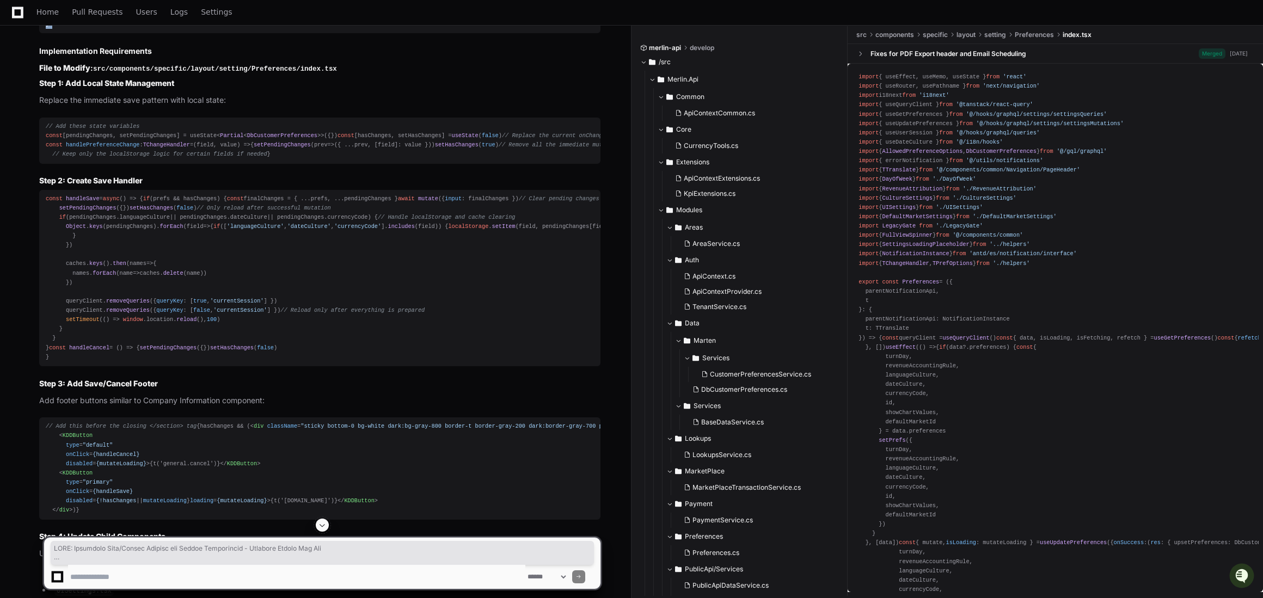
drag, startPoint x: 40, startPoint y: 197, endPoint x: 283, endPoint y: 315, distance: 269.5
click at [283, 315] on article "Here's a comprehensive prompt for your coding AI agent: TASK: Implement Save/Ca…" at bounding box center [319, 291] width 561 height 1283
copy article "LORE: Ipsumdolo Sita/Consec Adipisc eli Seddoe Temporincid - Utlabore Etdolo Ma…"
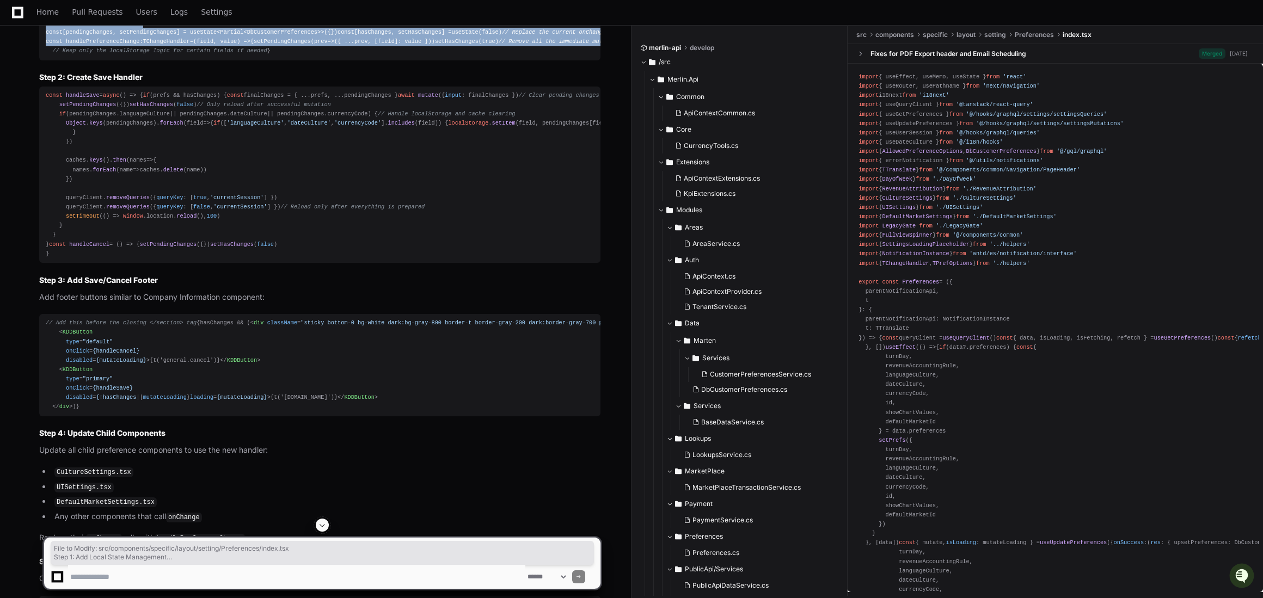
scroll to position [5958, 0]
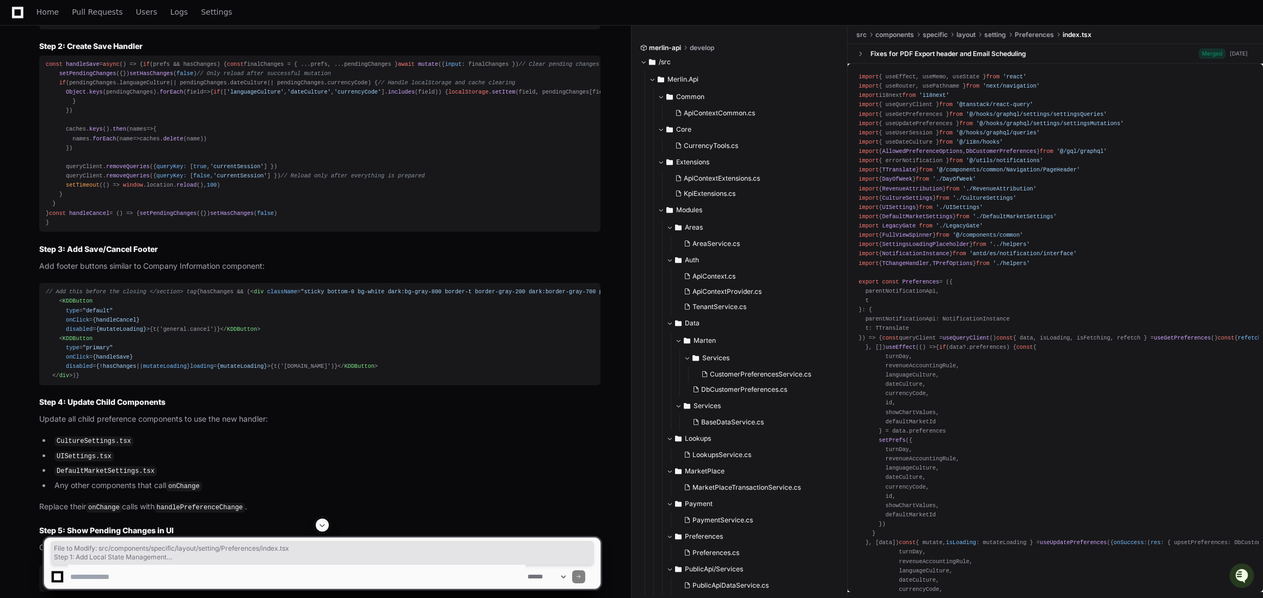
drag, startPoint x: 39, startPoint y: 318, endPoint x: 195, endPoint y: 370, distance: 164.9
click at [195, 370] on article "Here's a comprehensive prompt for your coding AI agent: TASK: Implement Save/Ca…" at bounding box center [319, 157] width 561 height 1283
copy article "File to Modify : src/components/specific/layout/setting/Preferences/index.tsx S…"
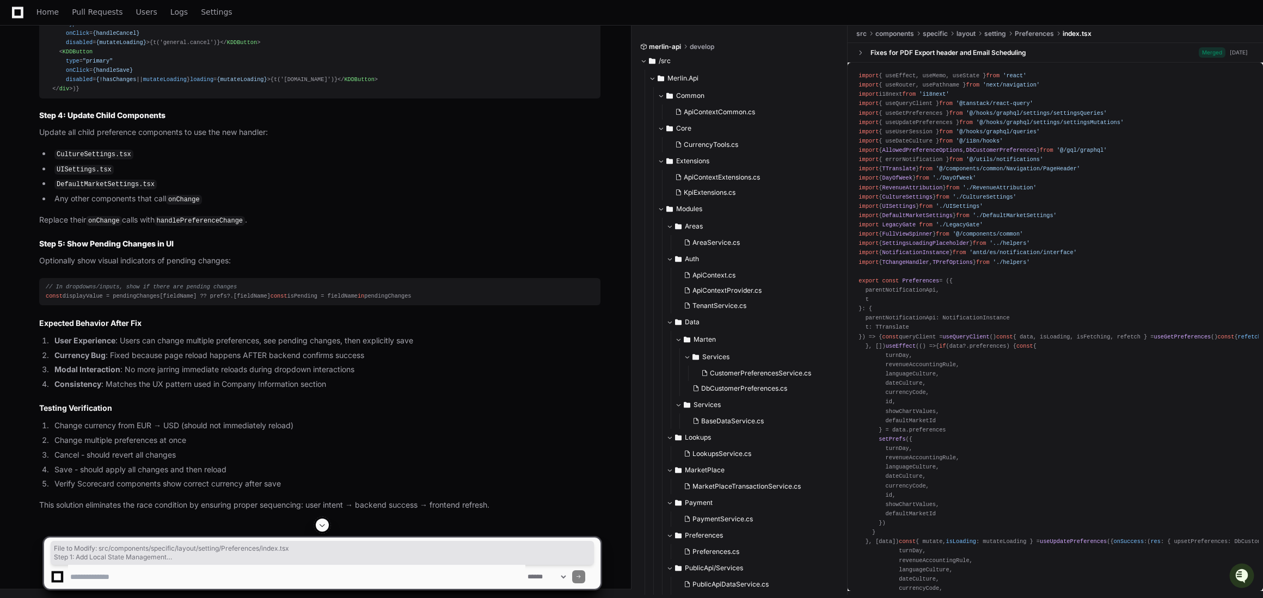
scroll to position [6249, 0]
drag, startPoint x: 39, startPoint y: 107, endPoint x: 186, endPoint y: 440, distance: 363.9
copy article "Step 2: Create Save Handler const handleSave = async ( ) => { if (prefs && hasC…"
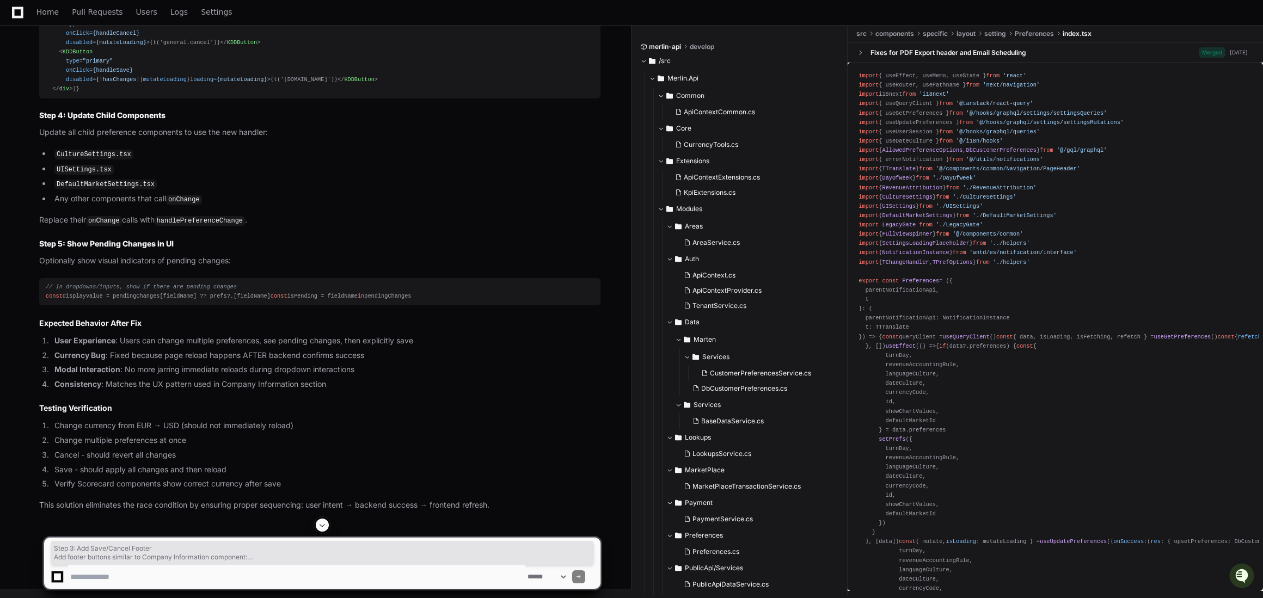
drag, startPoint x: 39, startPoint y: 157, endPoint x: 157, endPoint y: 375, distance: 247.3
copy article "Step 3: Add Save/Cancel Footer Add footer buttons similar to Company Informatio…"
click at [40, 120] on strong "Step 4: Update Child Components" at bounding box center [102, 115] width 126 height 9
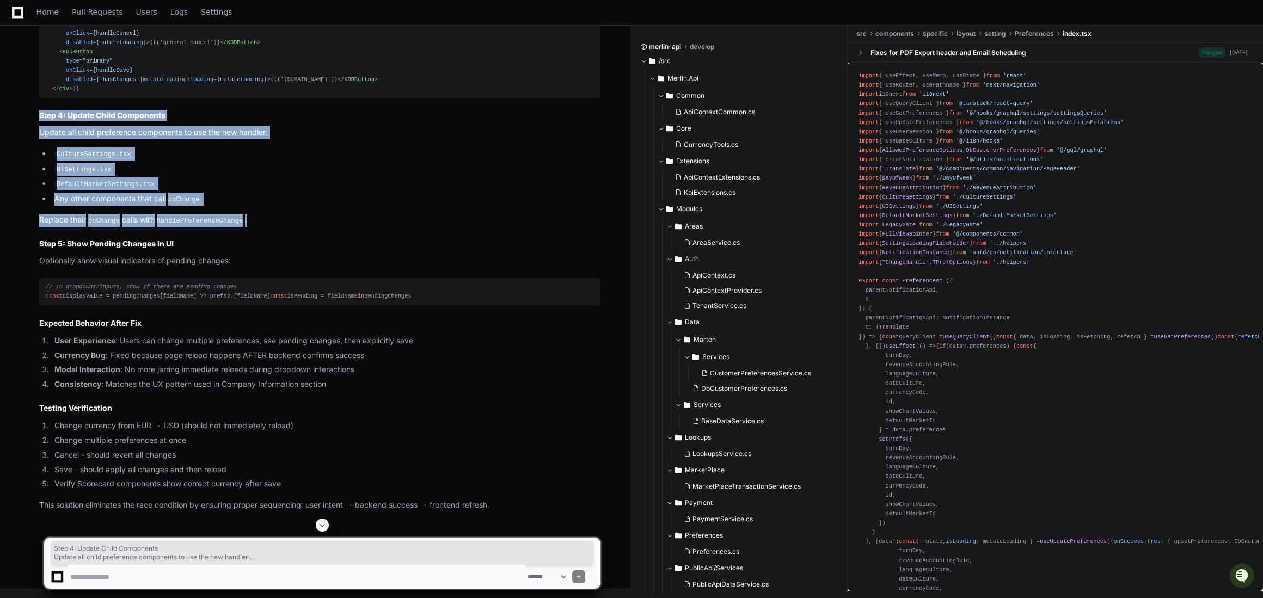
drag, startPoint x: 40, startPoint y: 221, endPoint x: 271, endPoint y: 321, distance: 252.1
copy article "Step 4: Update Child Components Update all child preference components to use t…"
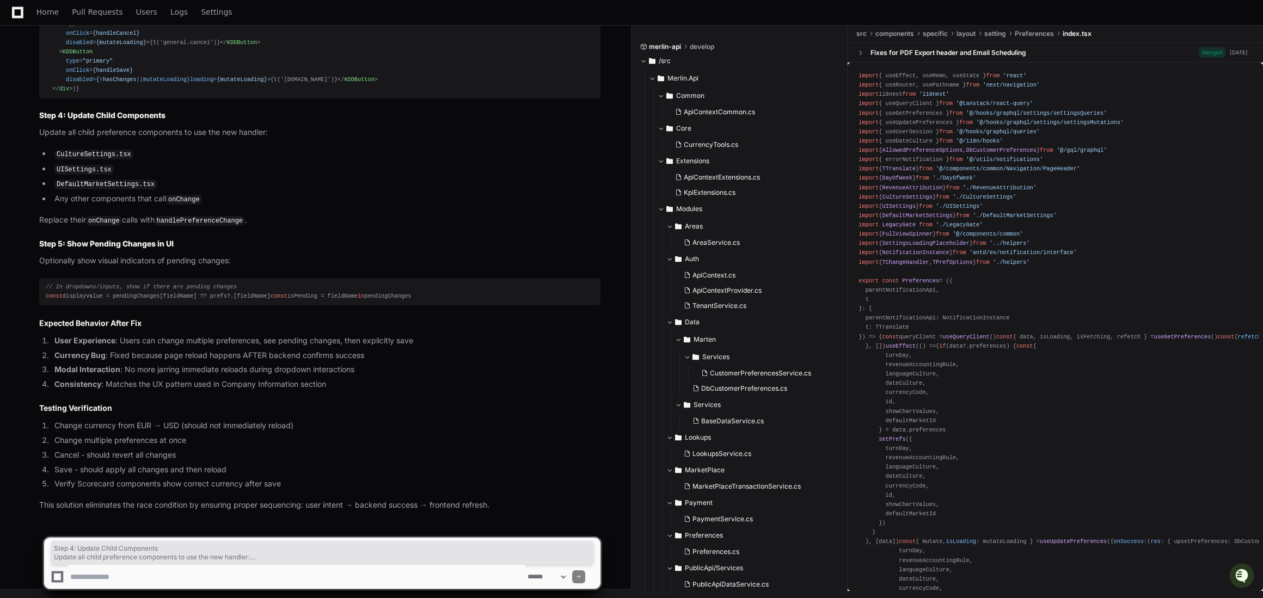
click at [262, 301] on pre "// In dropdowns/inputs, show if there are pending changes const displayValue = …" at bounding box center [319, 291] width 561 height 27
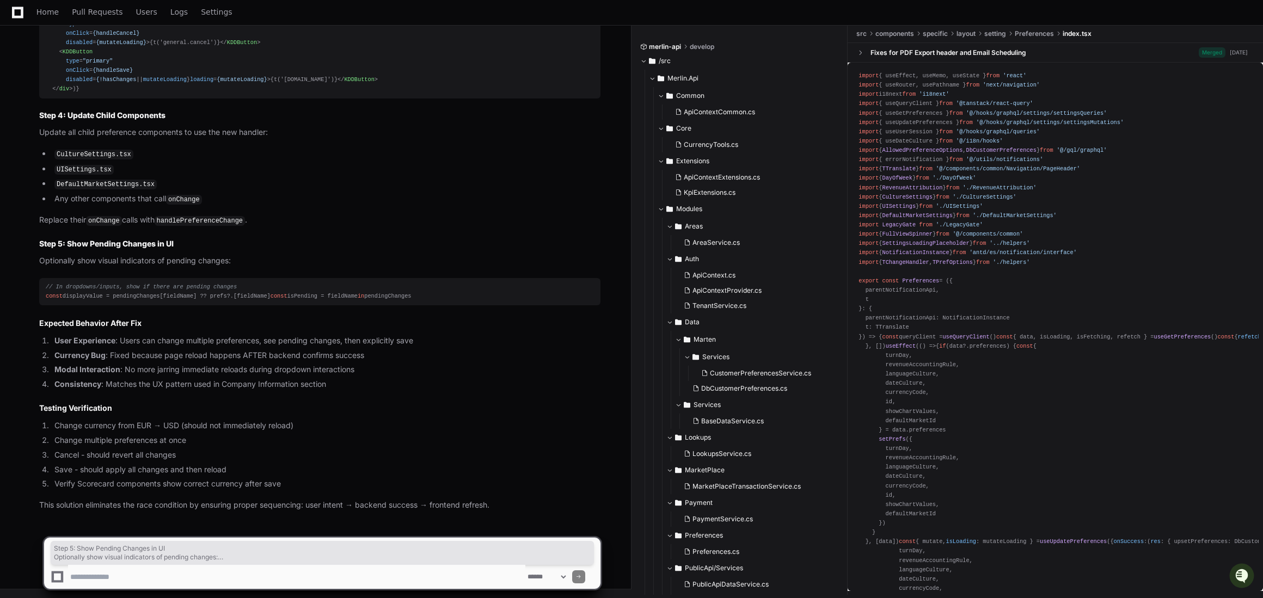
drag, startPoint x: 37, startPoint y: 234, endPoint x: 217, endPoint y: 293, distance: 189.6
copy article "Step 5: Show Pending Changes in UI Optionally show visual indicators of pending…"
